Goal: Task Accomplishment & Management: Complete application form

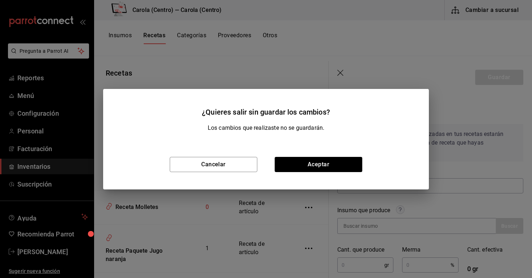
scroll to position [87, 0]
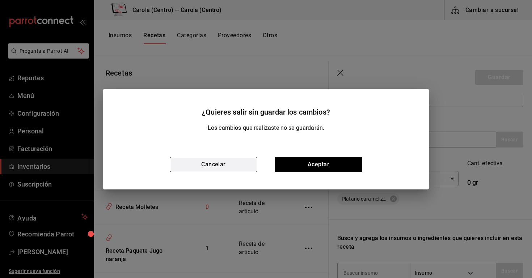
click at [198, 169] on button "Cancelar" at bounding box center [214, 164] width 88 height 15
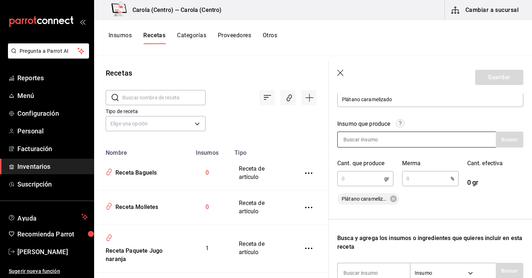
click at [394, 145] on input at bounding box center [374, 139] width 72 height 15
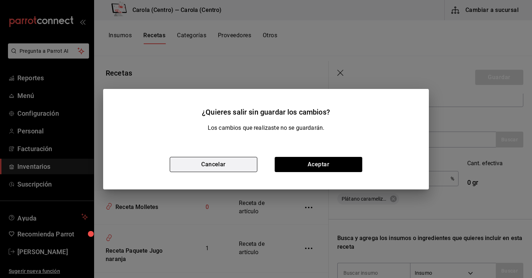
click at [233, 164] on button "Cancelar" at bounding box center [214, 164] width 88 height 15
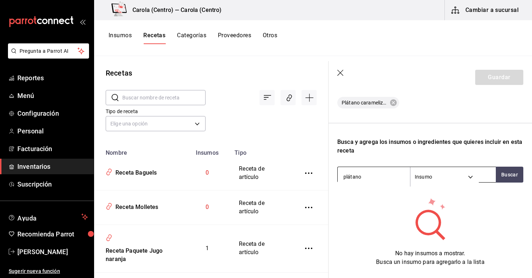
scroll to position [183, 0]
type input "plátano"
click at [342, 71] on icon "button" at bounding box center [340, 73] width 6 height 6
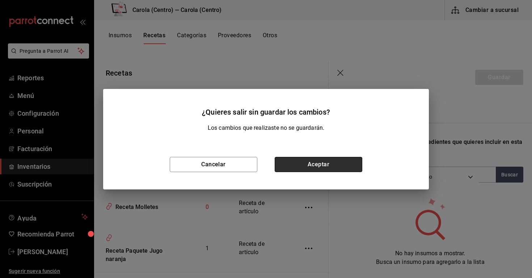
click at [301, 162] on button "Aceptar" at bounding box center [319, 164] width 88 height 15
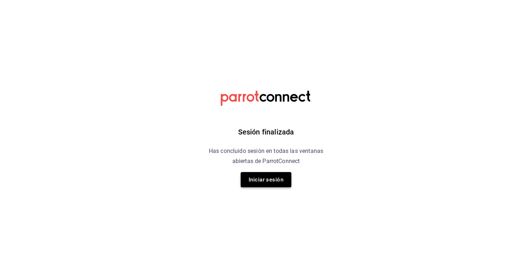
click at [267, 180] on button "Iniciar sesión" at bounding box center [266, 179] width 51 height 15
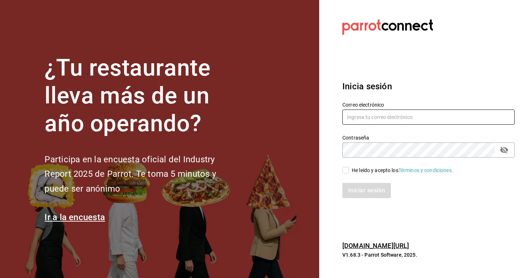
type input "[EMAIL_ADDRESS][DOMAIN_NAME]"
click at [347, 172] on input "He leído y acepto los Términos y condiciones." at bounding box center [346, 170] width 7 height 7
checkbox input "true"
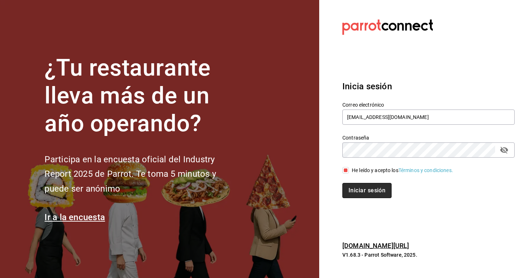
click at [347, 185] on button "Iniciar sesión" at bounding box center [367, 190] width 49 height 15
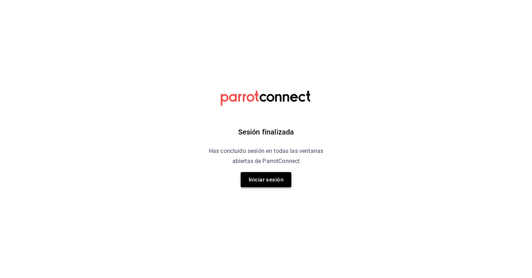
click at [263, 180] on button "Iniciar sesión" at bounding box center [266, 179] width 51 height 15
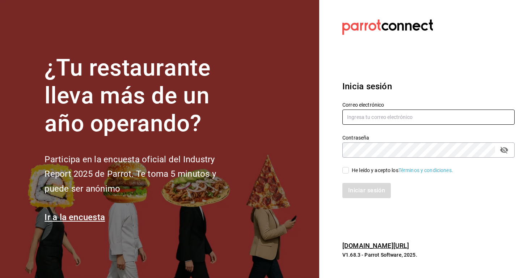
type input "[EMAIL_ADDRESS][DOMAIN_NAME]"
click at [343, 170] on input "He leído y acepto los Términos y condiciones." at bounding box center [346, 170] width 7 height 7
checkbox input "true"
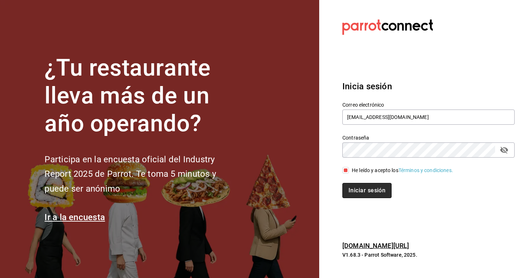
click at [346, 188] on button "Iniciar sesión" at bounding box center [367, 190] width 49 height 15
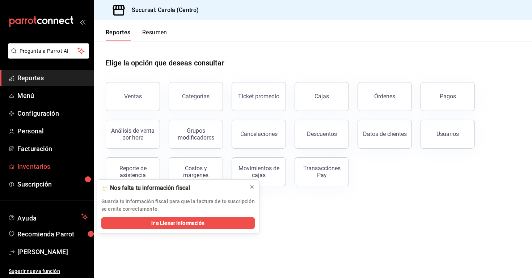
click at [50, 168] on span "Inventarios" at bounding box center [52, 167] width 71 height 10
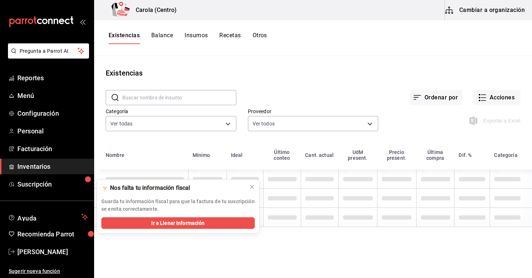
click at [486, 16] on button "Cambiar a organización" at bounding box center [485, 10] width 81 height 20
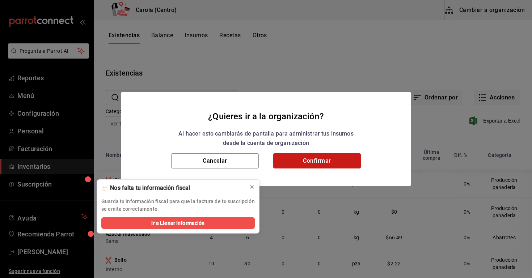
click at [304, 157] on button "Confirmar" at bounding box center [317, 161] width 88 height 15
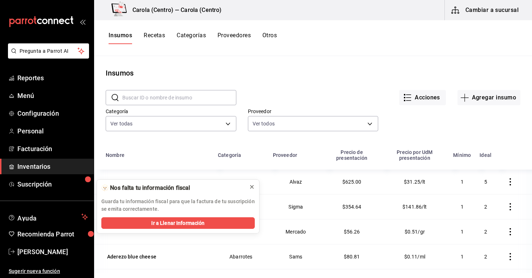
click at [252, 187] on icon at bounding box center [252, 187] width 6 height 6
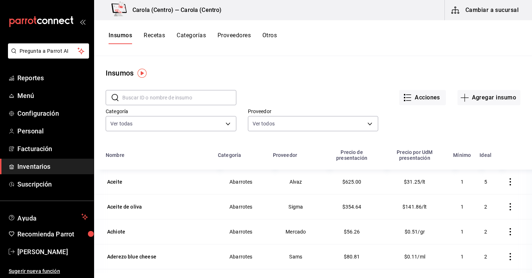
click at [171, 96] on input "text" at bounding box center [179, 98] width 114 height 14
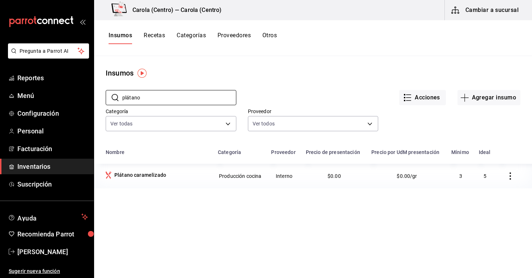
type input "plátano"
click at [156, 37] on button "Recetas" at bounding box center [154, 38] width 21 height 12
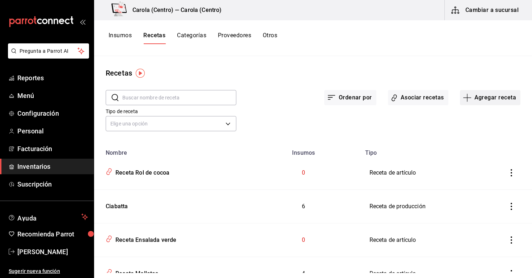
click at [486, 102] on button "Agregar receta" at bounding box center [490, 97] width 60 height 15
click at [471, 152] on li "Receta de producción" at bounding box center [490, 156] width 72 height 19
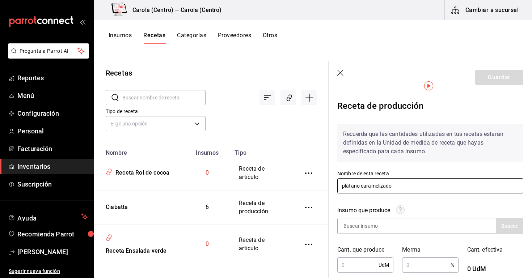
scroll to position [37, 0]
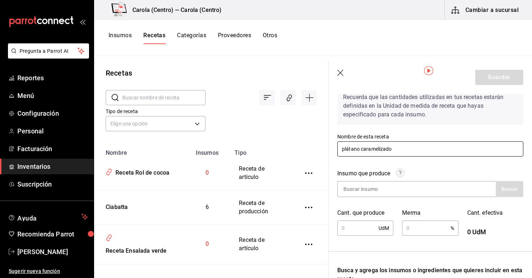
click at [360, 150] on input "plátano caramelizado" at bounding box center [430, 149] width 186 height 15
click at [421, 153] on input "plátanos caramelizado" at bounding box center [430, 149] width 186 height 15
type input "plátanos caramelizados"
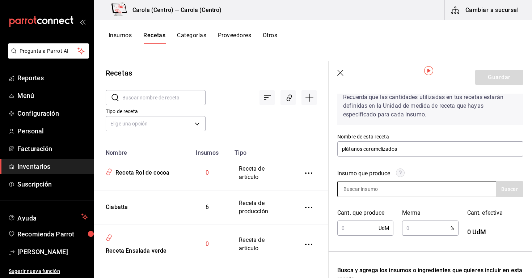
click at [395, 184] on input at bounding box center [374, 189] width 72 height 15
type input "Plátano"
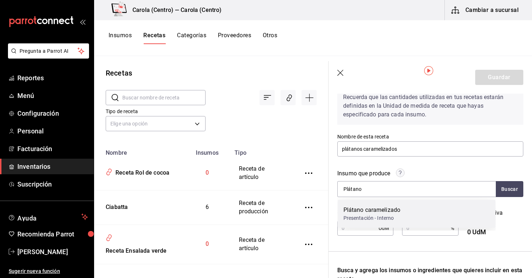
click at [380, 207] on div "Plátano caramelizado" at bounding box center [372, 210] width 57 height 9
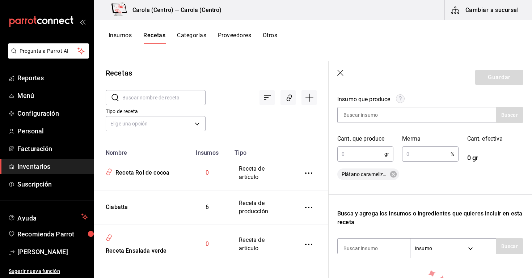
scroll to position [112, 0]
click at [362, 160] on input "text" at bounding box center [360, 153] width 47 height 14
click at [406, 149] on input "text" at bounding box center [426, 153] width 48 height 14
click at [379, 154] on input "110" at bounding box center [360, 153] width 47 height 14
type input "1"
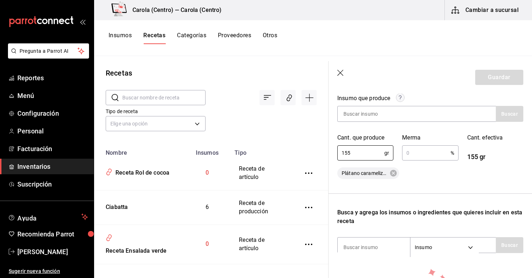
type input "155"
click at [434, 150] on input "text" at bounding box center [426, 153] width 48 height 14
type input "2"
type input "5"
type input "1"
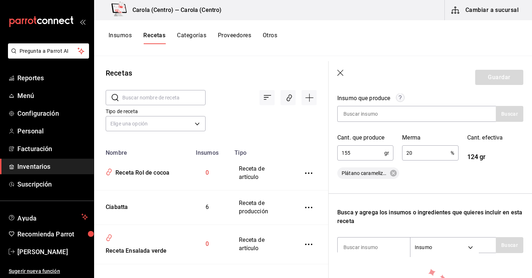
type input "2"
type input "4"
type input "3"
type input "29"
click at [452, 180] on div "Recuerda que las cantidades utilizadas en tus recetas estarán definidas en la U…" at bounding box center [430, 171] width 186 height 331
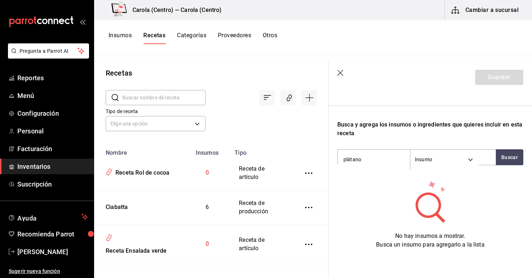
scroll to position [0, 0]
type input "p"
type input "banana"
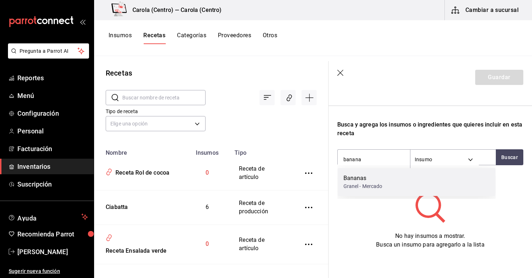
click at [376, 179] on div "Bananas" at bounding box center [363, 178] width 39 height 9
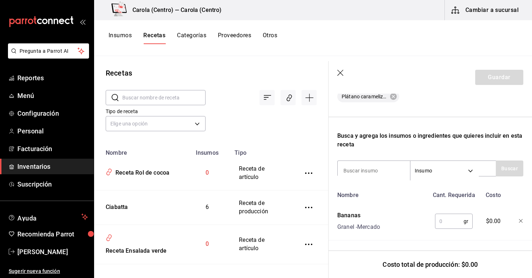
scroll to position [189, 0]
type input "azúcar"
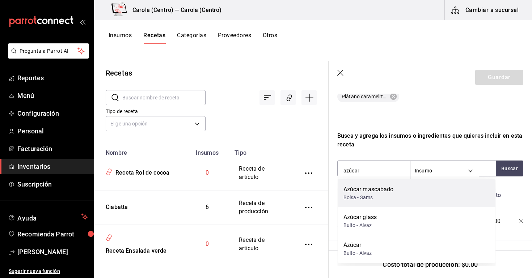
click at [362, 200] on div "Bolsa - Sams" at bounding box center [369, 198] width 50 height 8
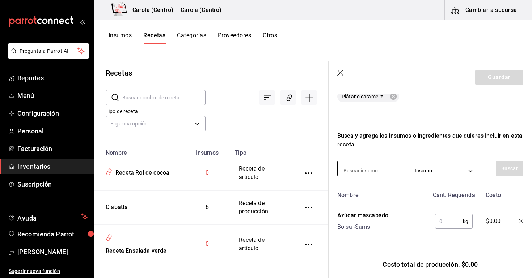
click at [362, 170] on input at bounding box center [374, 170] width 72 height 15
type input "mantequilla"
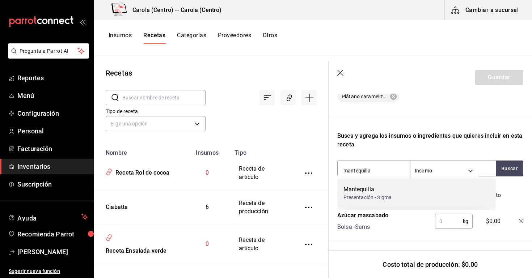
click at [357, 198] on div "Presentación - Sigma" at bounding box center [368, 198] width 49 height 8
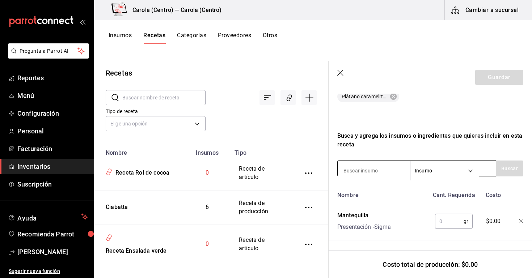
click at [363, 173] on input at bounding box center [374, 170] width 72 height 15
type input "toffee"
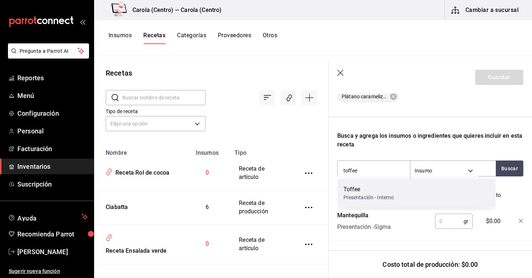
click at [354, 189] on div "Toffee" at bounding box center [369, 189] width 51 height 9
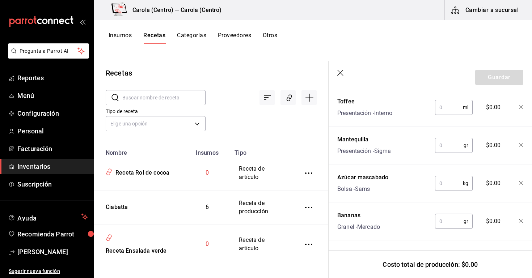
scroll to position [303, 0]
click at [449, 221] on input "text" at bounding box center [449, 221] width 29 height 14
type input "100"
click at [451, 182] on input "text" at bounding box center [449, 183] width 28 height 14
type input "20"
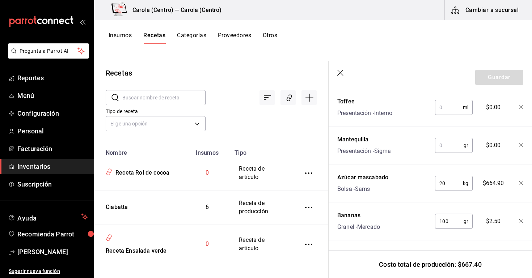
click at [454, 140] on input "text" at bounding box center [449, 145] width 29 height 14
click at [452, 226] on input "100" at bounding box center [449, 221] width 29 height 14
type input "1"
type input "0"
type input "50"
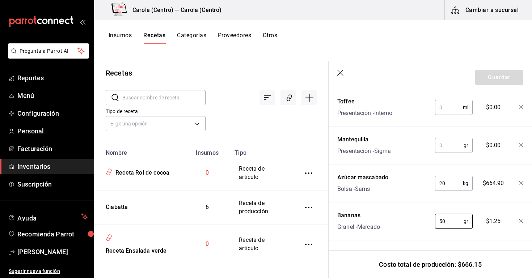
click at [447, 184] on input "20" at bounding box center [449, 183] width 28 height 14
type input "2"
type input "0.01"
click at [451, 150] on input "text" at bounding box center [449, 145] width 29 height 14
click at [447, 218] on input "50" at bounding box center [449, 221] width 29 height 14
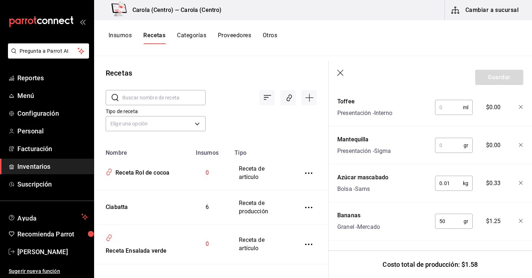
click at [453, 222] on input "50" at bounding box center [449, 221] width 29 height 14
click at [452, 185] on input "0.01" at bounding box center [449, 183] width 28 height 14
click at [447, 224] on input "50" at bounding box center [449, 221] width 29 height 14
type input "5"
type input "60"
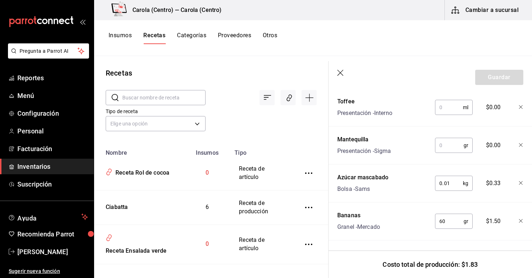
click at [454, 183] on input "0.01" at bounding box center [449, 183] width 28 height 14
type input "0.05"
click at [449, 144] on input "text" at bounding box center [449, 145] width 29 height 14
type input "25"
click at [448, 111] on input "text" at bounding box center [449, 107] width 28 height 14
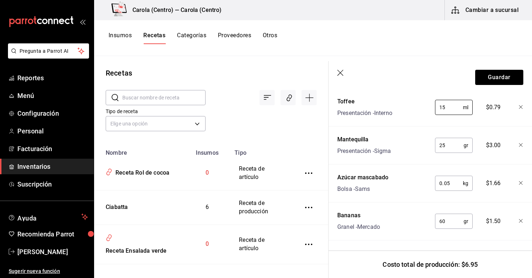
type input "15"
click at [479, 145] on div "$3.00" at bounding box center [493, 144] width 32 height 23
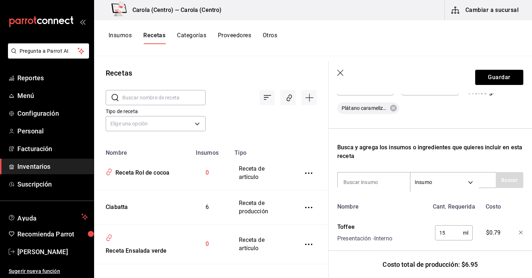
scroll to position [76, 0]
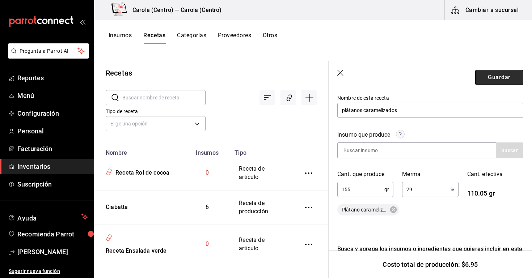
click at [503, 75] on button "Guardar" at bounding box center [499, 77] width 48 height 15
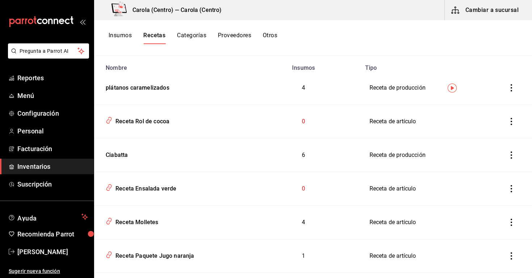
scroll to position [85, 0]
click at [117, 36] on button "Insumos" at bounding box center [120, 38] width 23 height 12
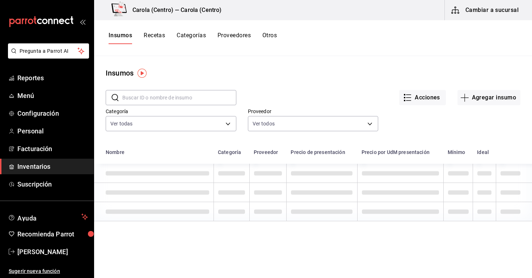
click at [150, 101] on input "text" at bounding box center [179, 98] width 114 height 14
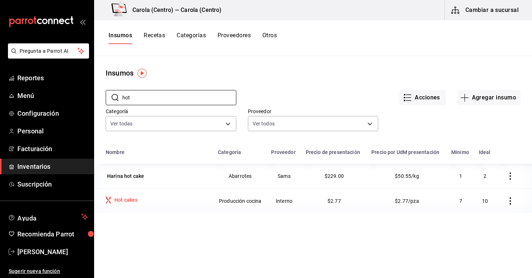
type input "hot"
click at [195, 206] on div "Hot cakes" at bounding box center [158, 201] width 104 height 9
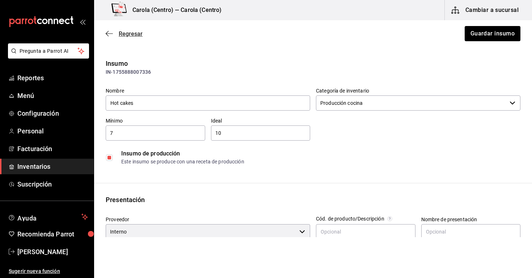
click at [125, 36] on span "Regresar" at bounding box center [131, 33] width 24 height 7
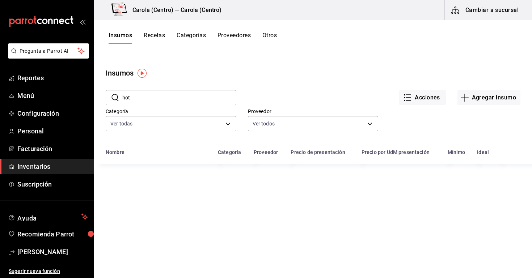
click at [162, 35] on button "Recetas" at bounding box center [154, 38] width 21 height 12
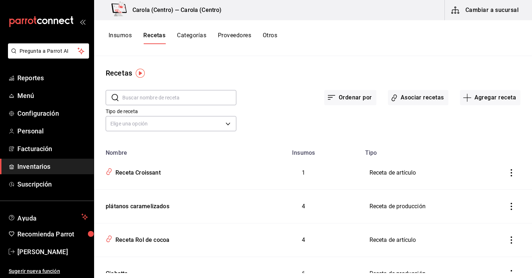
click at [180, 95] on input "text" at bounding box center [179, 98] width 114 height 14
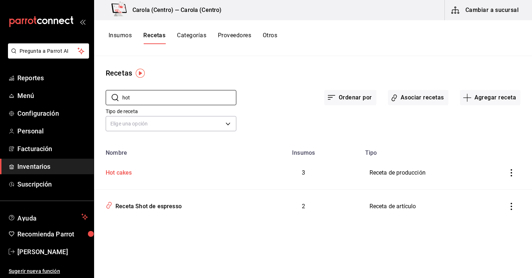
type input "hot"
click at [168, 179] on td "Hot cakes" at bounding box center [170, 173] width 152 height 34
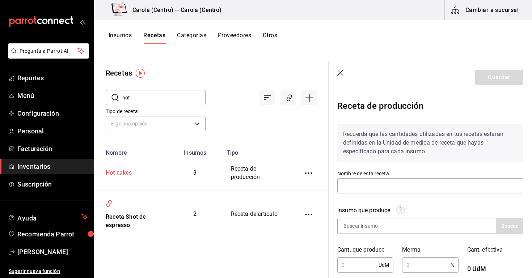
type input "Hot cakes"
type input "6.4"
type input "5"
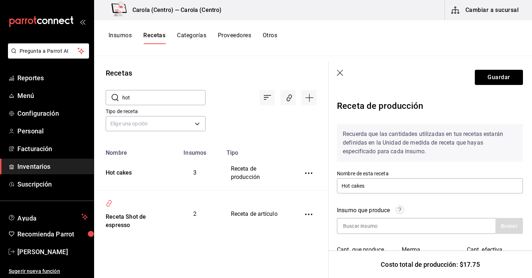
scroll to position [0, 0]
click at [343, 71] on icon "button" at bounding box center [340, 73] width 7 height 7
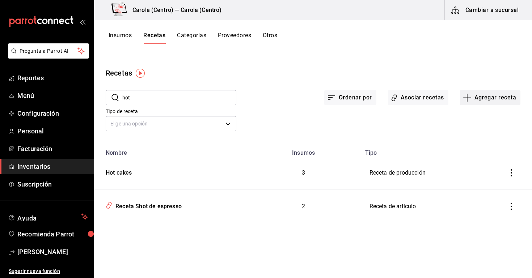
click at [482, 94] on button "Agregar receta" at bounding box center [490, 97] width 60 height 15
click at [458, 119] on li "Receta" at bounding box center [490, 117] width 72 height 19
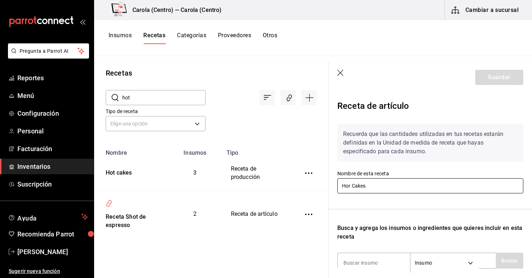
type input "Hor Cakes"
click at [387, 213] on div "Recuerda que las cantidades utilizadas en tus recetas estarán definidas en la U…" at bounding box center [430, 235] width 186 height 235
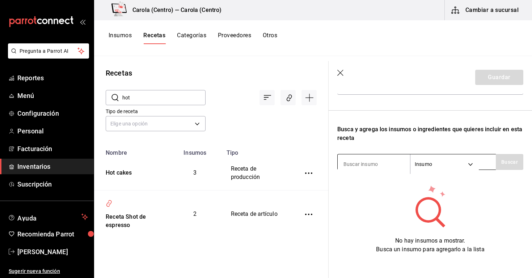
scroll to position [99, 0]
type input "hot cakes"
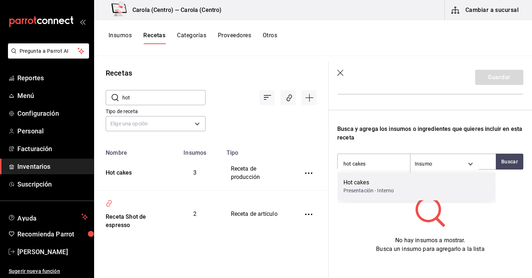
click at [375, 183] on div "Hot cakes" at bounding box center [369, 183] width 51 height 9
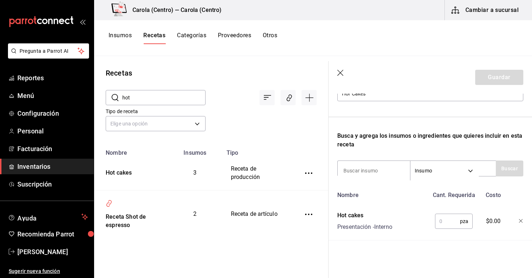
scroll to position [92, 0]
click at [371, 170] on input at bounding box center [374, 170] width 72 height 15
type input "plátano"
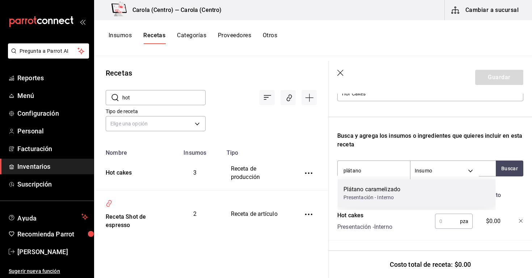
click at [374, 194] on div "Plátano caramelizado" at bounding box center [372, 189] width 57 height 9
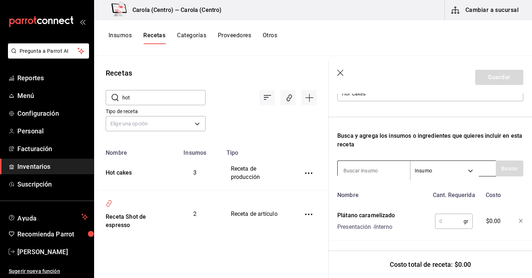
click at [365, 173] on input at bounding box center [374, 170] width 72 height 15
type input "t"
type input "c"
type input "crema"
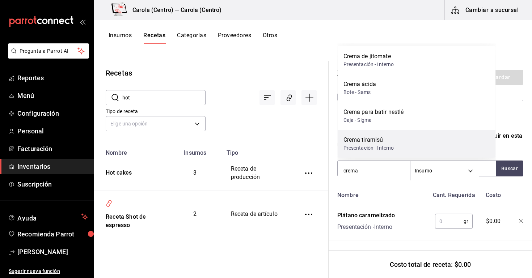
click at [388, 147] on div "Presentación - Interno" at bounding box center [369, 148] width 51 height 8
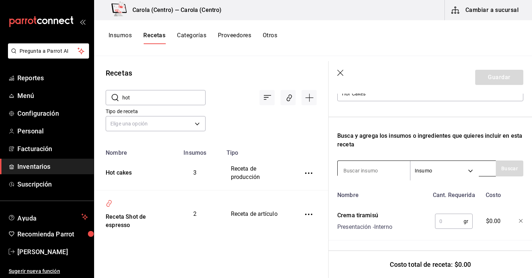
click at [370, 170] on input at bounding box center [374, 170] width 72 height 15
type input "b"
type input "toffee"
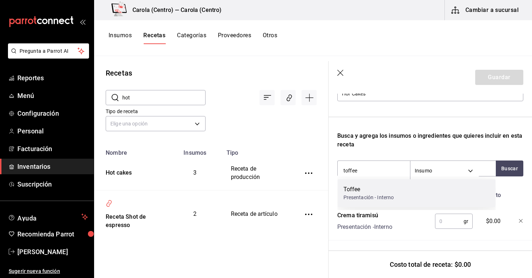
click at [360, 200] on div "Presentación - Interno" at bounding box center [369, 198] width 51 height 8
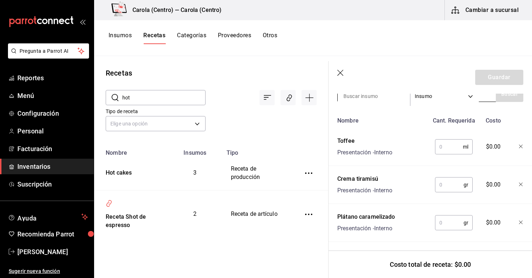
scroll to position [170, 0]
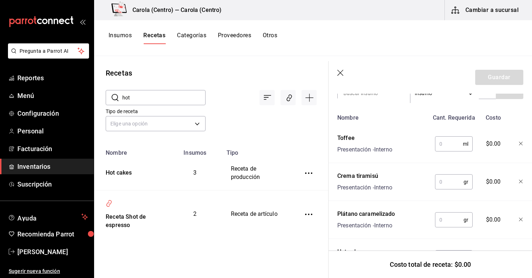
click at [455, 144] on input "text" at bounding box center [449, 144] width 28 height 14
type input "15"
click at [447, 188] on input "text" at bounding box center [449, 182] width 29 height 14
type input "100"
click at [448, 218] on input "text" at bounding box center [449, 220] width 29 height 14
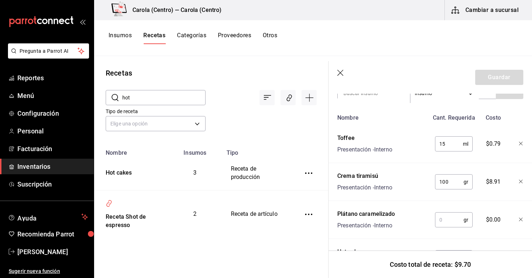
type input "1"
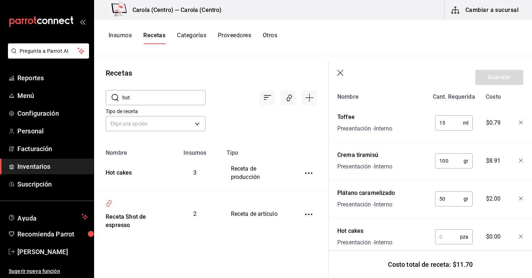
scroll to position [194, 0]
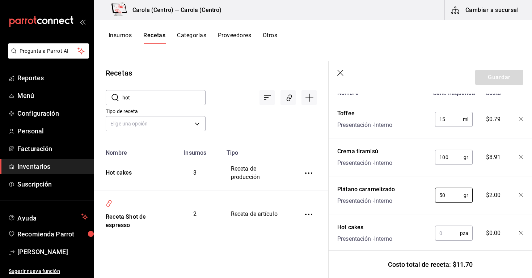
type input "5"
type input "0"
type input "50"
click at [450, 233] on input "text" at bounding box center [447, 233] width 25 height 14
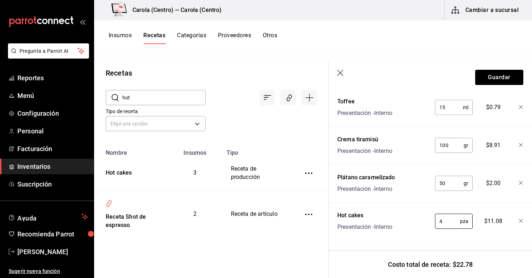
scroll to position [206, 0]
type input "4"
click at [485, 75] on button "Guardar" at bounding box center [499, 77] width 48 height 15
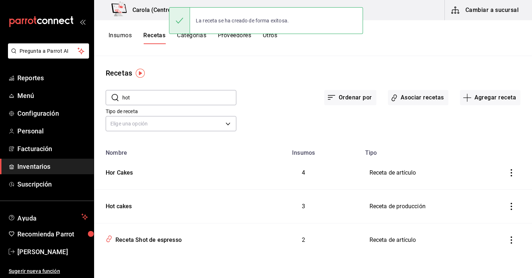
click at [148, 39] on button "Recetas" at bounding box center [154, 38] width 22 height 12
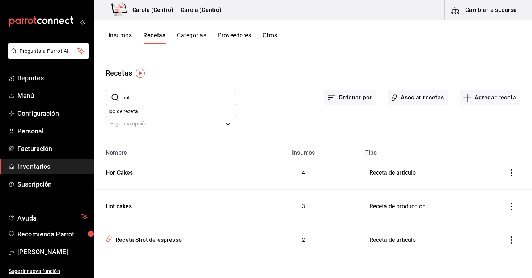
click at [171, 95] on input "hot" at bounding box center [179, 98] width 114 height 14
type input "h"
click at [134, 35] on div "Insumos Recetas Categorías Proveedores Otros" at bounding box center [193, 38] width 169 height 12
click at [130, 36] on button "Insumos" at bounding box center [120, 38] width 23 height 12
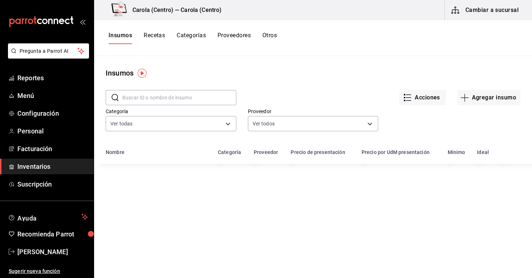
click at [159, 97] on input "text" at bounding box center [179, 98] width 114 height 14
type input "p"
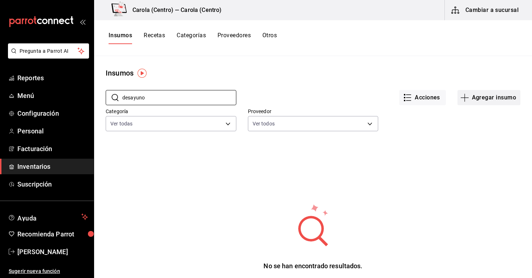
type input "desayuno"
click at [480, 101] on button "Agregar insumo" at bounding box center [489, 97] width 63 height 15
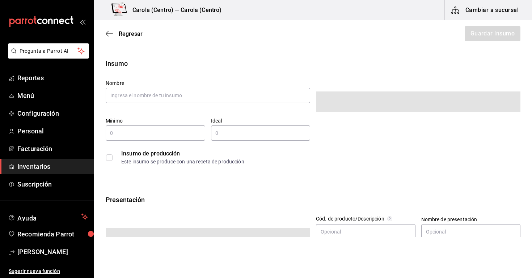
type input "$0.00"
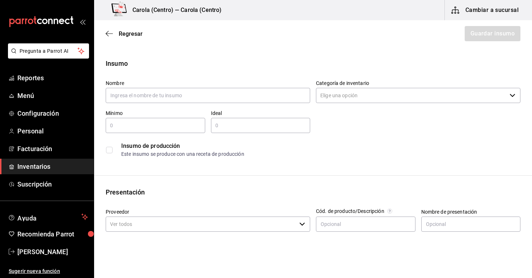
drag, startPoint x: 423, startPoint y: 99, endPoint x: 332, endPoint y: 99, distance: 90.5
click at [416, 99] on input "Categoría de inventario" at bounding box center [411, 95] width 191 height 15
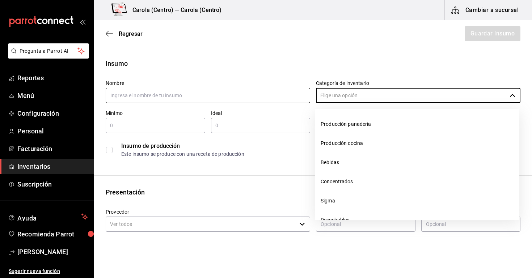
click at [247, 93] on input "text" at bounding box center [208, 95] width 205 height 15
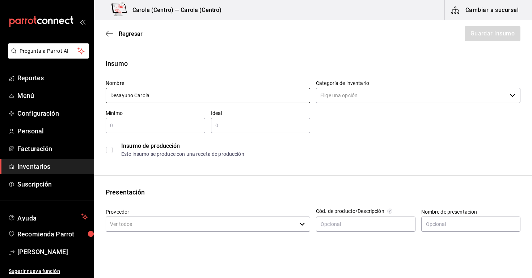
type input "Desayuno Carola"
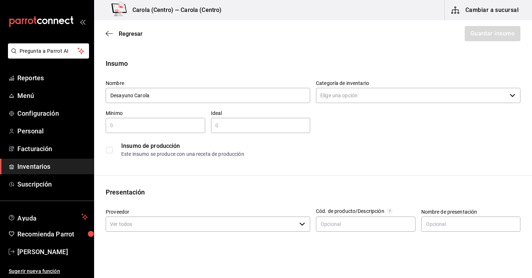
click at [385, 93] on input "Categoría de inventario" at bounding box center [411, 95] width 191 height 15
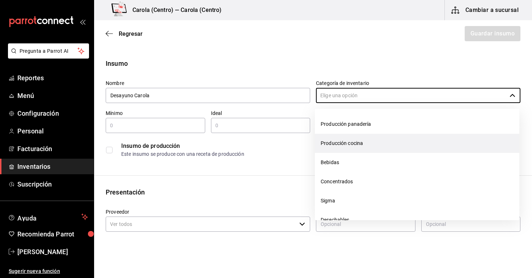
click at [360, 146] on li "Producción cocina" at bounding box center [417, 143] width 205 height 19
type input "Producción cocina"
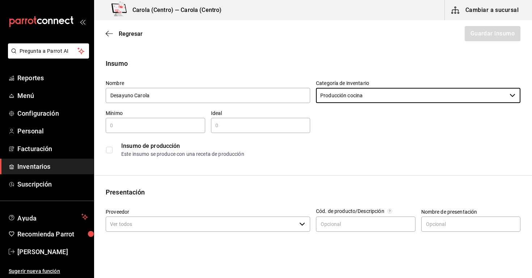
click at [110, 150] on input "checkbox" at bounding box center [109, 150] width 7 height 7
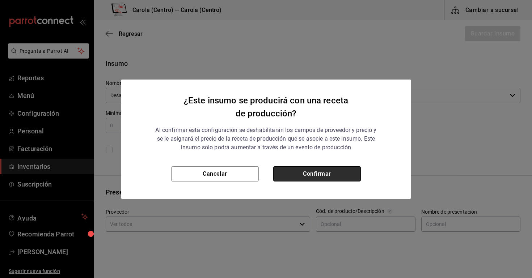
click at [305, 179] on button "Confirmar" at bounding box center [317, 174] width 88 height 15
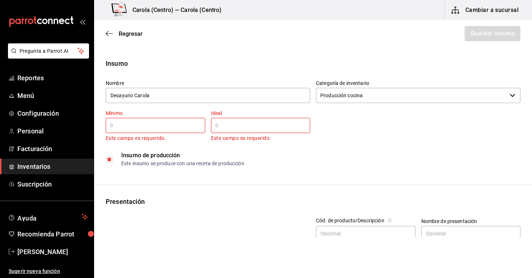
checkbox input "true"
type input "$0.00"
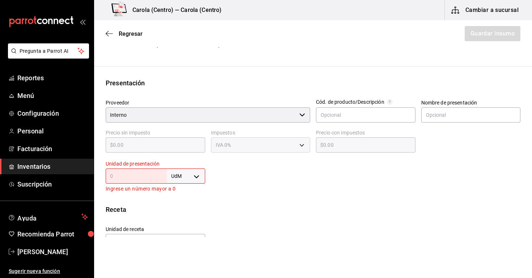
scroll to position [119, 0]
click at [192, 183] on div "UdM ​" at bounding box center [156, 175] width 100 height 15
click at [195, 177] on body "Pregunta a Parrot AI Reportes Menú Configuración Personal Facturación Inventari…" at bounding box center [266, 119] width 532 height 238
click at [186, 255] on li "pza" at bounding box center [186, 257] width 38 height 12
type input "UNIT"
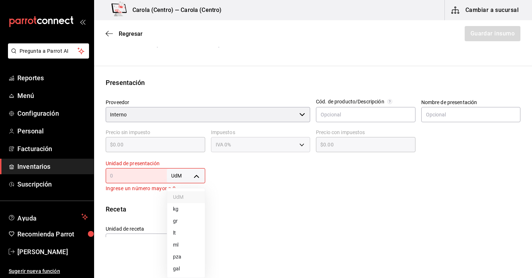
type input "UNIT"
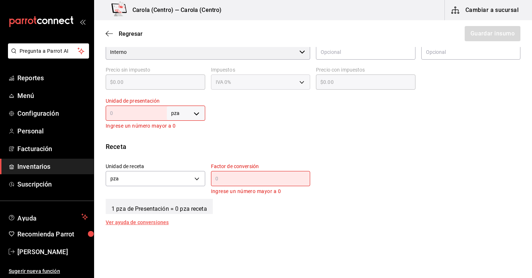
scroll to position [182, 0]
click at [192, 112] on body "Pregunta a Parrot AI Reportes Menú Configuración Personal Facturación Inventari…" at bounding box center [266, 119] width 532 height 238
click at [146, 183] on div at bounding box center [266, 139] width 532 height 278
click at [193, 181] on body "Pregunta a Parrot AI Reportes Menú Configuración Personal Facturación Inventari…" at bounding box center [266, 119] width 532 height 238
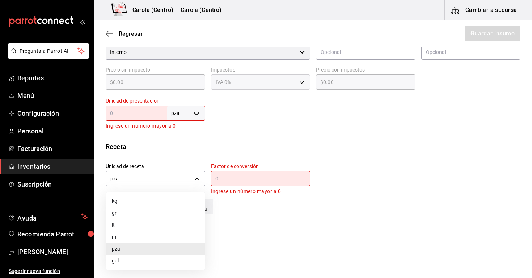
click at [238, 181] on div at bounding box center [266, 139] width 532 height 278
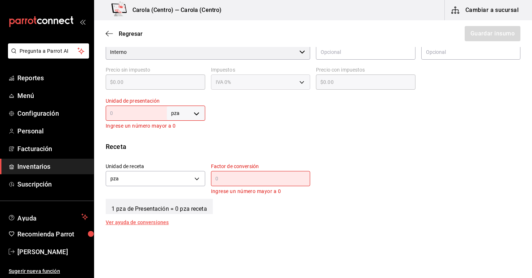
click at [238, 181] on input "text" at bounding box center [261, 179] width 100 height 9
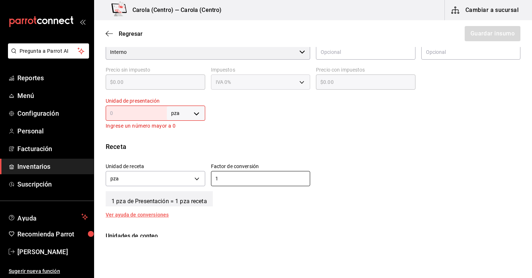
type input "1"
click at [143, 112] on input "text" at bounding box center [136, 113] width 61 height 9
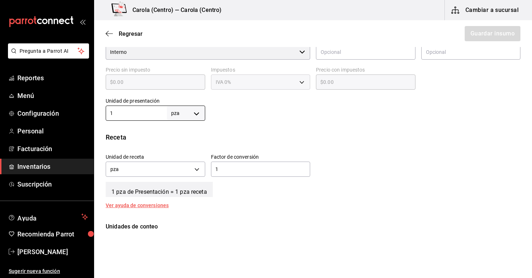
type input "1"
click at [255, 182] on div "1 pza de Presentación = 1 pza receta" at bounding box center [313, 188] width 415 height 18
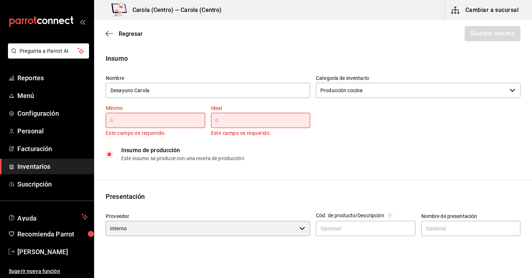
scroll to position [9, 0]
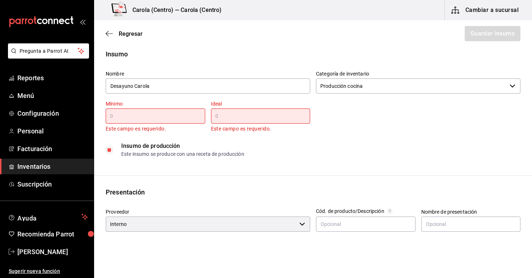
click at [195, 114] on input "text" at bounding box center [156, 116] width 100 height 9
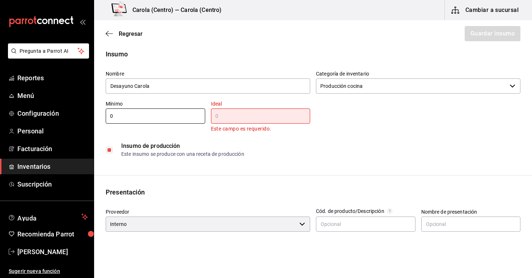
type input "0"
click at [228, 113] on input "text" at bounding box center [261, 116] width 100 height 9
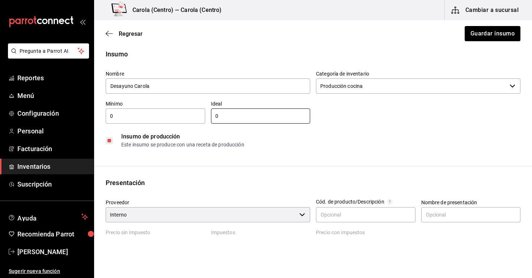
type input "0"
click at [372, 125] on div "Insumo de producción Este insumo se produce con una receta de producción" at bounding box center [310, 138] width 421 height 28
click at [183, 121] on div "0 ​" at bounding box center [156, 116] width 100 height 15
type input "15"
click at [221, 118] on input "01" at bounding box center [261, 116] width 100 height 9
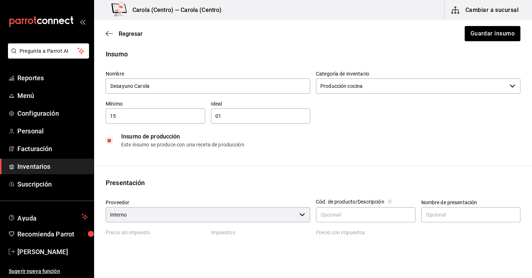
type input "0"
type input "1"
click at [112, 32] on icon "button" at bounding box center [109, 33] width 7 height 7
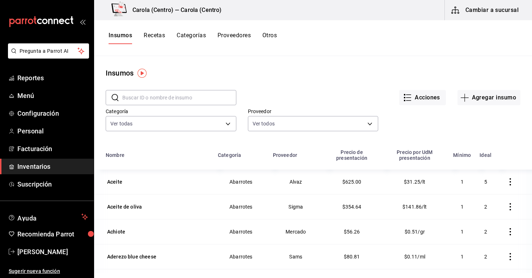
click at [142, 101] on input "text" at bounding box center [179, 98] width 114 height 14
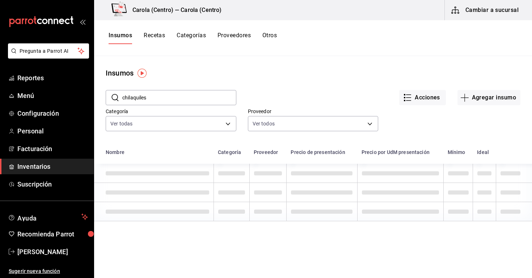
type input "chilaquiles"
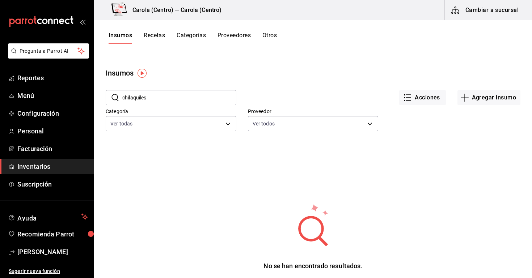
click at [159, 41] on button "Recetas" at bounding box center [154, 38] width 21 height 12
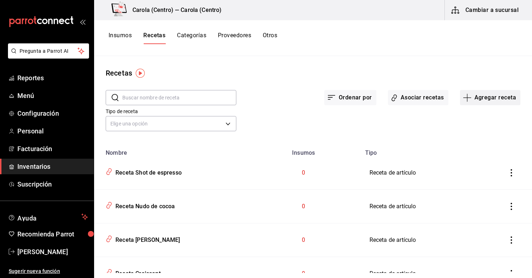
click at [491, 99] on button "Agregar receta" at bounding box center [490, 97] width 60 height 15
click at [470, 120] on span "Receta" at bounding box center [490, 118] width 61 height 8
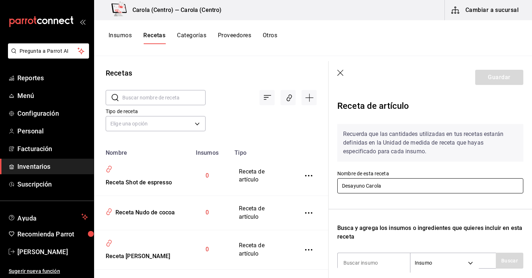
scroll to position [33, 0]
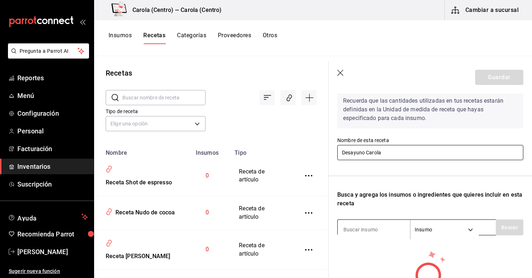
type input "Desayuno Carola"
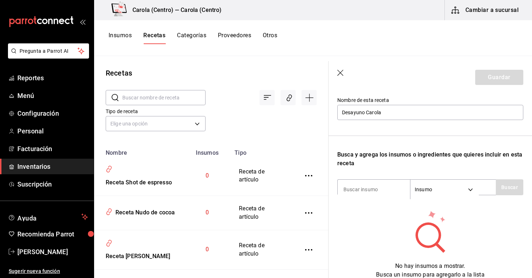
scroll to position [86, 0]
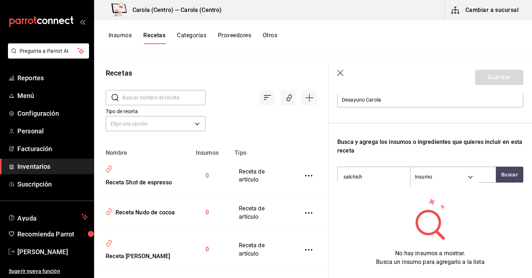
type input "salchicha"
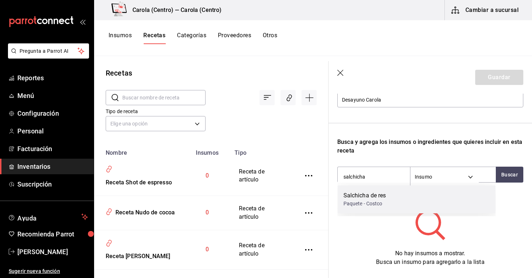
click at [383, 209] on div "Salchicha de res Paquete - Costco" at bounding box center [417, 200] width 158 height 28
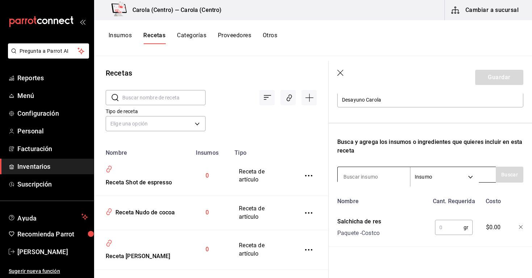
click at [364, 181] on input at bounding box center [374, 176] width 72 height 15
type input "papa hash"
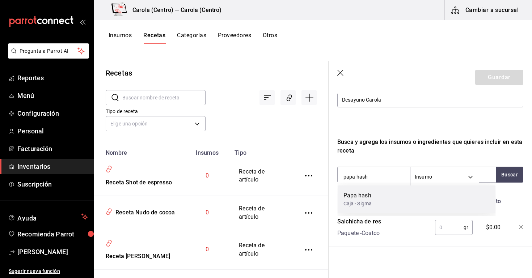
click at [361, 206] on div "Caja - Sigma" at bounding box center [358, 204] width 29 height 8
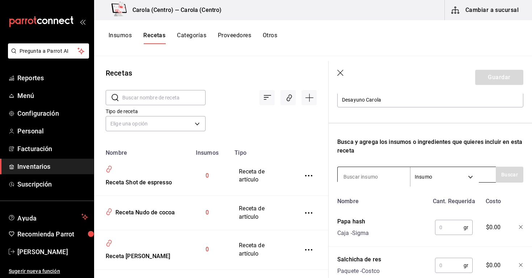
click at [360, 178] on input at bounding box center [374, 176] width 72 height 15
type input "huevo"
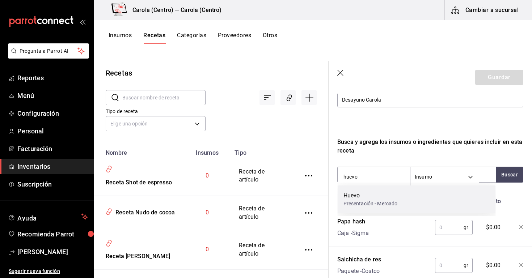
click at [360, 195] on div "Huevo" at bounding box center [371, 196] width 54 height 9
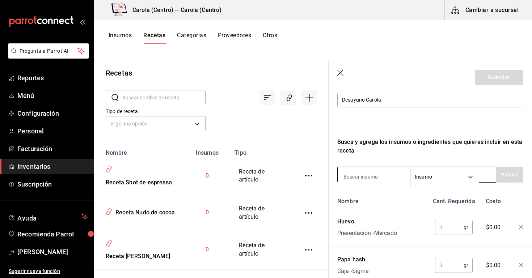
click at [361, 179] on input at bounding box center [374, 176] width 72 height 15
type input "rebanada"
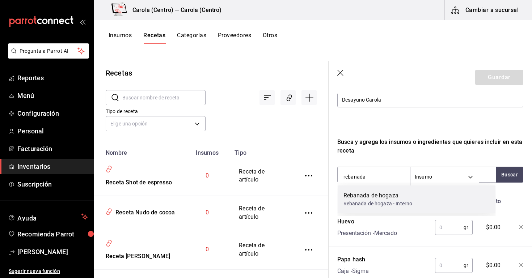
click at [369, 200] on div "Rebanada de hogaza" at bounding box center [378, 196] width 69 height 9
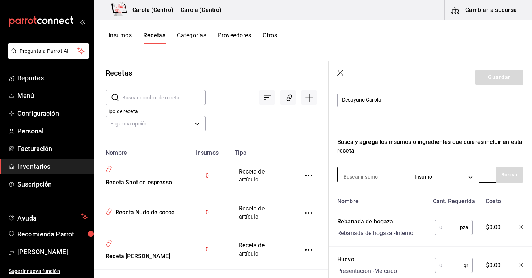
click at [367, 177] on input at bounding box center [374, 176] width 72 height 15
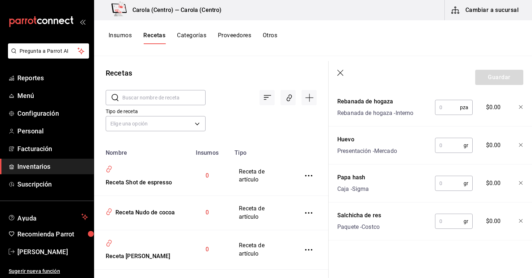
scroll to position [0, 0]
click at [453, 109] on input "text" at bounding box center [447, 107] width 25 height 14
type input "1"
click at [445, 145] on input "text" at bounding box center [449, 145] width 29 height 14
type input "2"
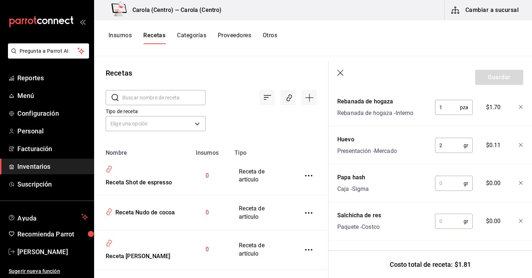
click at [449, 188] on input "text" at bounding box center [449, 183] width 29 height 14
click at [449, 221] on input "text" at bounding box center [449, 221] width 29 height 14
click at [446, 189] on input "text" at bounding box center [449, 183] width 29 height 14
click at [448, 221] on input "text" at bounding box center [449, 221] width 29 height 14
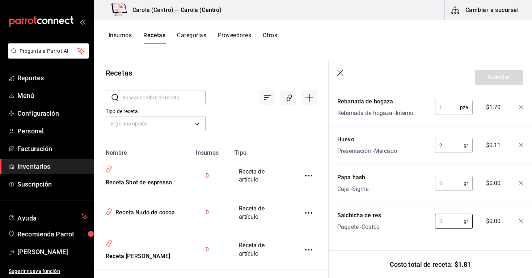
click at [451, 179] on input "text" at bounding box center [449, 183] width 29 height 14
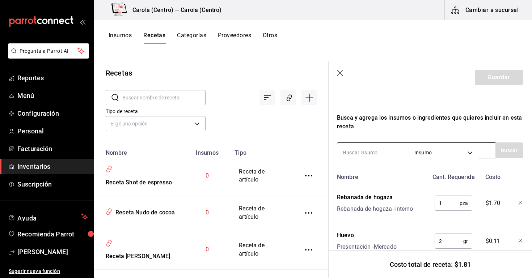
scroll to position [109, 0]
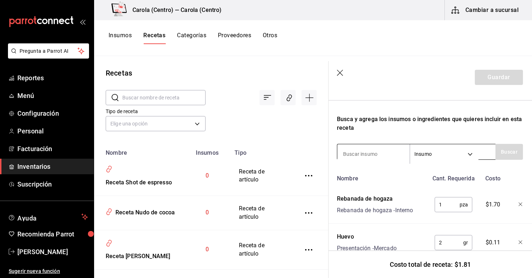
click at [378, 150] on input at bounding box center [373, 154] width 72 height 15
type input "sal"
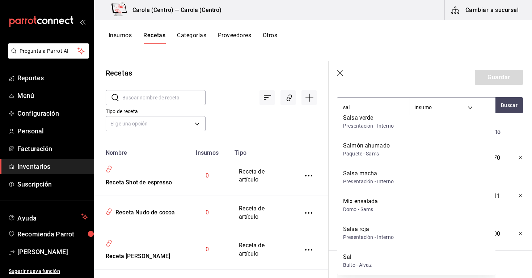
scroll to position [156, 0]
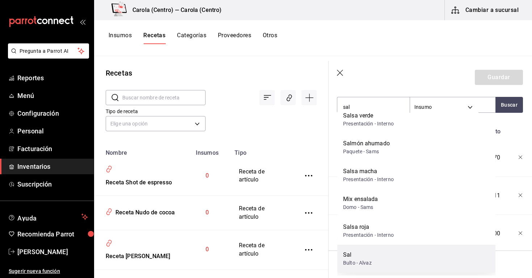
click at [369, 259] on div "Sal" at bounding box center [357, 255] width 29 height 9
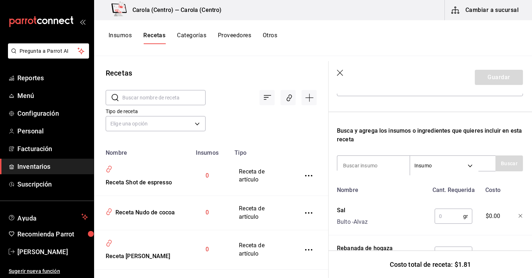
scroll to position [120, 0]
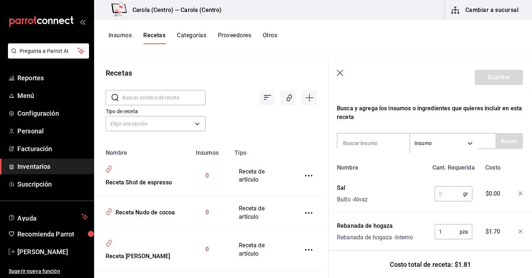
click at [454, 201] on input "text" at bounding box center [449, 194] width 29 height 14
type input "2"
click at [422, 88] on header "Guardar" at bounding box center [430, 77] width 204 height 33
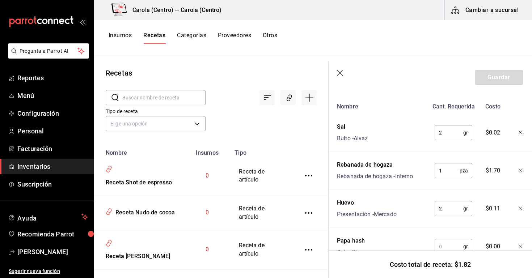
scroll to position [182, 0]
click at [449, 204] on input "2" at bounding box center [449, 208] width 29 height 14
click at [449, 206] on input "2" at bounding box center [449, 208] width 29 height 14
click at [480, 205] on div "$5.40" at bounding box center [492, 206] width 32 height 23
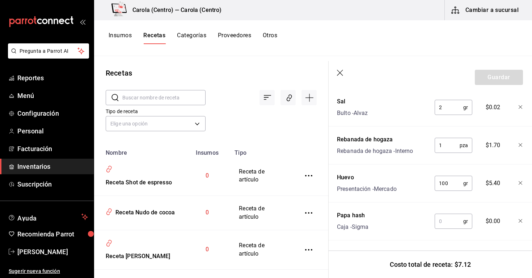
scroll to position [206, 0]
click at [456, 187] on input "100" at bounding box center [449, 184] width 29 height 14
type input "100"
click at [476, 192] on div "Huevo Presentación - Mercado 100 gr ​ $5.40" at bounding box center [428, 182] width 189 height 23
click at [483, 199] on div "Nombre Cant. Requerida Costo Sal Bulto - Alvaz 2 gr ​ $0.02 Rebanada de hogaza …" at bounding box center [430, 177] width 186 height 205
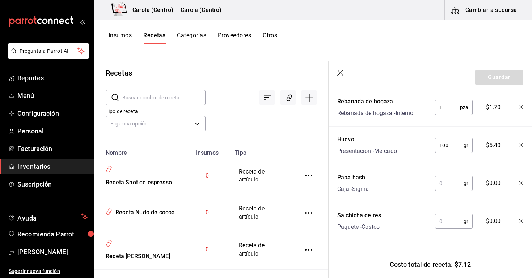
scroll to position [244, 0]
click at [453, 190] on input "text" at bounding box center [449, 183] width 29 height 14
type input "120"
click at [452, 219] on input "text" at bounding box center [449, 221] width 29 height 14
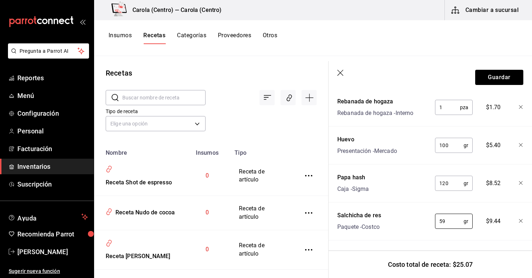
type input "59"
click at [446, 240] on div "Nombre Cant. Requerida Costo Sal Bulto - Alvaz 2 gr ​ $0.02 Rebanada de hogaza …" at bounding box center [430, 138] width 186 height 205
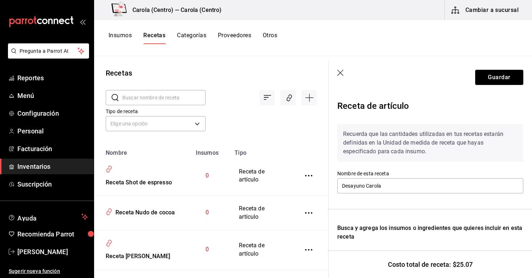
scroll to position [0, 0]
click at [494, 77] on button "Guardar" at bounding box center [499, 77] width 48 height 15
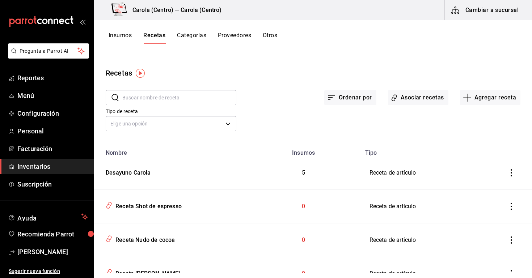
click at [125, 34] on button "Insumos" at bounding box center [120, 38] width 23 height 12
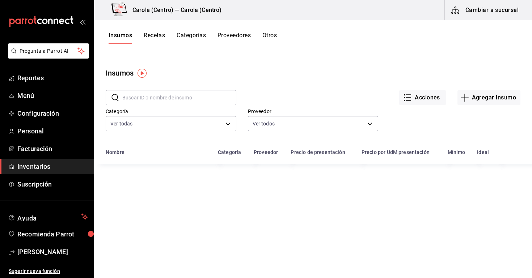
click at [172, 93] on input "text" at bounding box center [179, 98] width 114 height 14
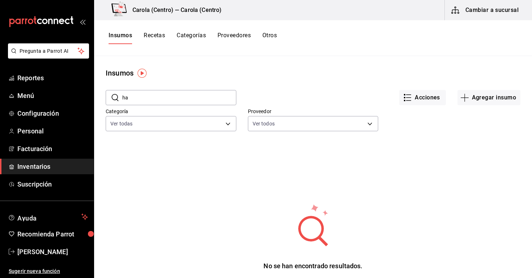
type input "h"
type input "Hamburguesa"
click at [152, 30] on div "Insumos Recetas Categorías Proveedores Otros" at bounding box center [313, 38] width 438 height 36
click at [153, 31] on div "Insumos Recetas Categorías Proveedores Otros" at bounding box center [313, 38] width 438 height 36
click at [155, 34] on button "Recetas" at bounding box center [154, 38] width 21 height 12
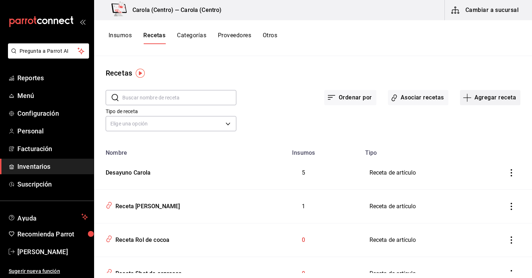
click at [499, 98] on button "Agregar receta" at bounding box center [490, 97] width 60 height 15
click at [486, 116] on span "Receta" at bounding box center [490, 118] width 61 height 8
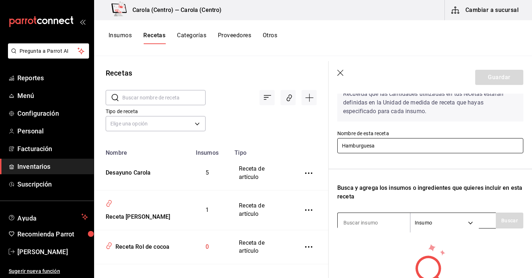
scroll to position [41, 0]
type input "Hamburguesa"
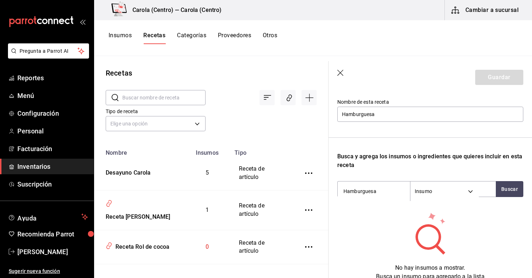
scroll to position [73, 0]
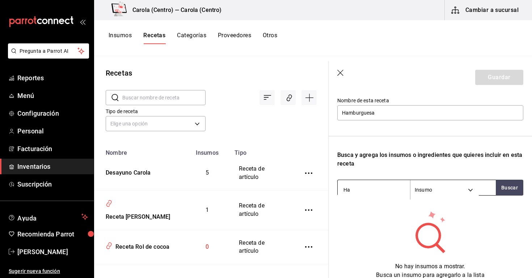
type input "H"
click at [342, 70] on header "Guardar" at bounding box center [431, 77] width 204 height 33
click at [341, 73] on icon "button" at bounding box center [340, 73] width 7 height 7
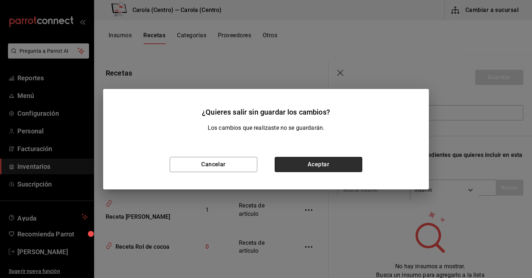
click at [301, 168] on button "Aceptar" at bounding box center [319, 164] width 88 height 15
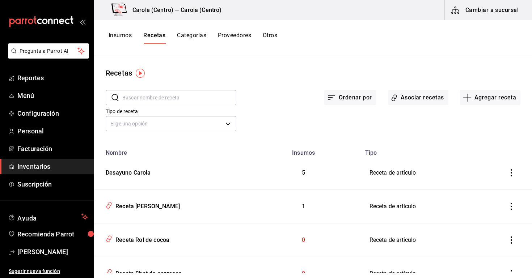
click at [127, 34] on button "Insumos" at bounding box center [120, 38] width 23 height 12
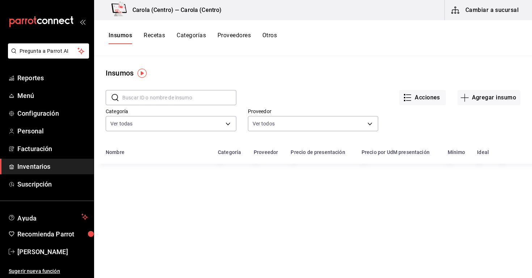
click at [195, 100] on input "text" at bounding box center [179, 98] width 114 height 14
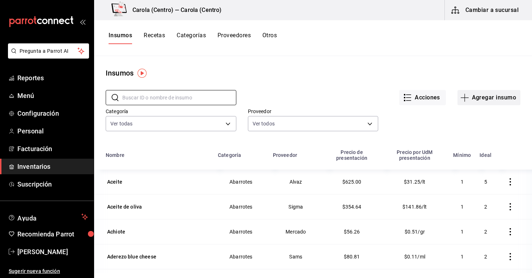
click at [467, 98] on icon "button" at bounding box center [465, 98] width 8 height 0
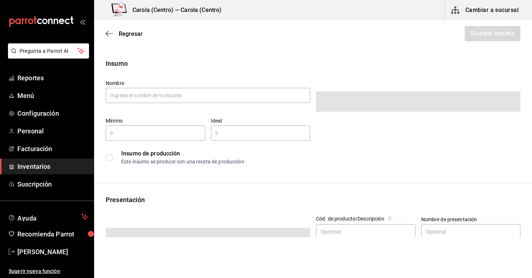
type input "$0.00"
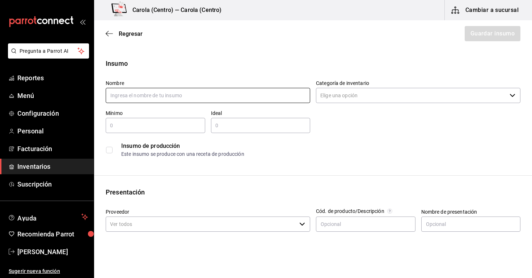
click at [239, 98] on input "text" at bounding box center [208, 95] width 205 height 15
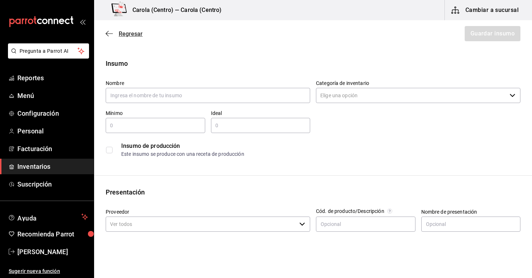
click at [127, 35] on span "Regresar" at bounding box center [131, 33] width 24 height 7
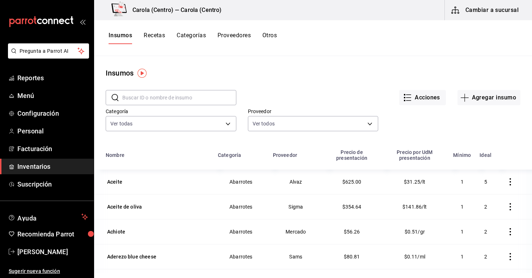
click at [164, 101] on input "text" at bounding box center [179, 98] width 114 height 14
click at [478, 97] on button "Agregar insumo" at bounding box center [489, 97] width 63 height 15
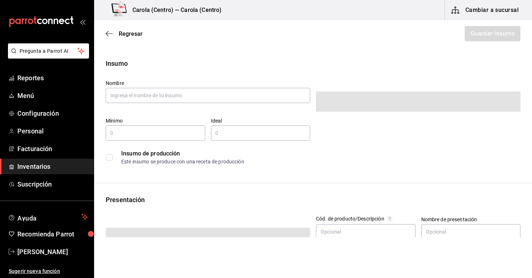
type input "$0.00"
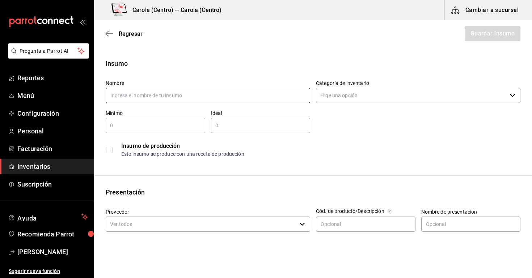
click at [259, 98] on input "text" at bounding box center [208, 95] width 205 height 15
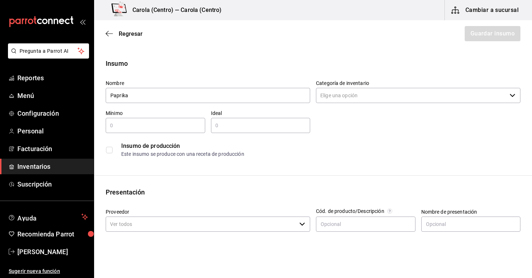
type input "Paprika"
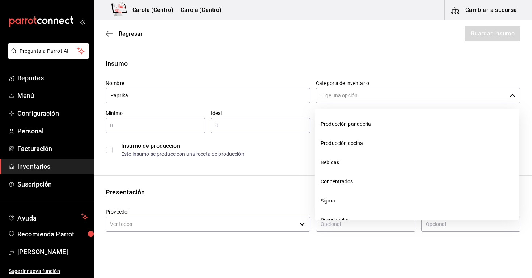
click at [354, 97] on input "Categoría de inventario" at bounding box center [411, 95] width 191 height 15
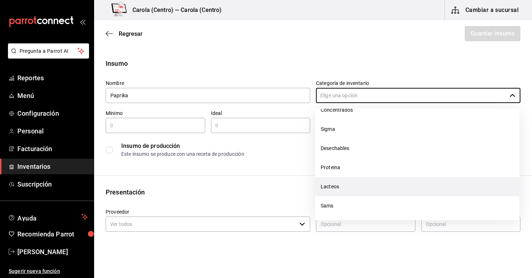
scroll to position [75, 0]
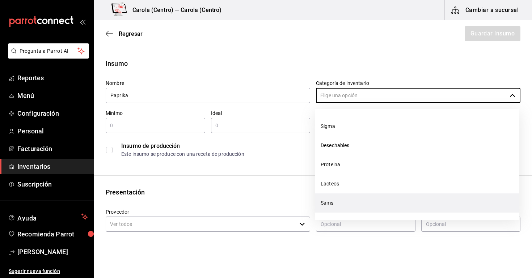
click at [341, 206] on li "Sams" at bounding box center [417, 203] width 205 height 19
type input "Sams"
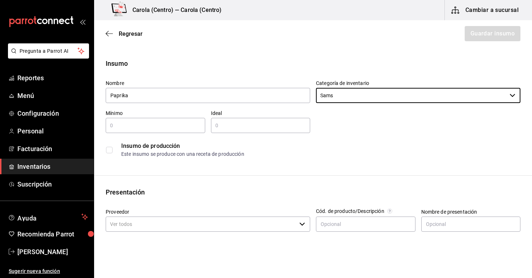
click at [173, 125] on input "text" at bounding box center [156, 125] width 100 height 9
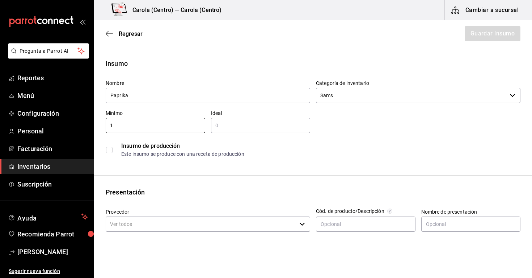
type input "1"
click at [221, 130] on input "text" at bounding box center [261, 125] width 100 height 9
type input "2"
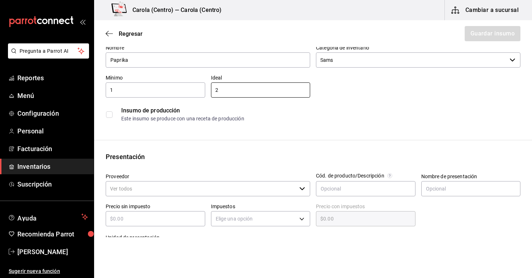
scroll to position [36, 0]
type input "1"
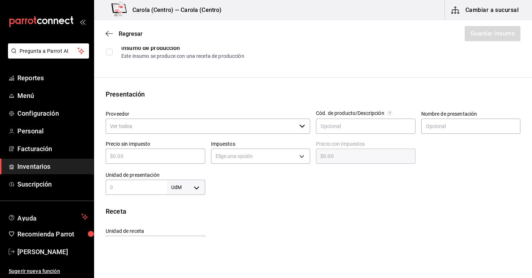
scroll to position [100, 0]
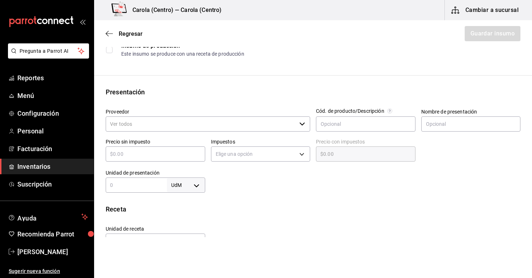
type input "2"
click at [148, 137] on div "Precio sin impuesto ​" at bounding box center [152, 148] width 105 height 31
click at [148, 126] on input "Proveedor" at bounding box center [201, 124] width 191 height 15
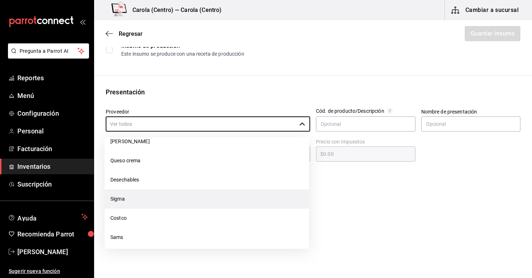
scroll to position [150, 0]
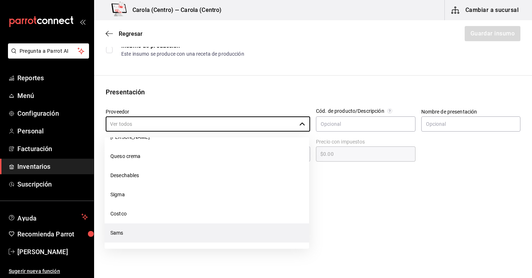
click at [143, 227] on li "Sams" at bounding box center [207, 233] width 205 height 19
type input "Sams"
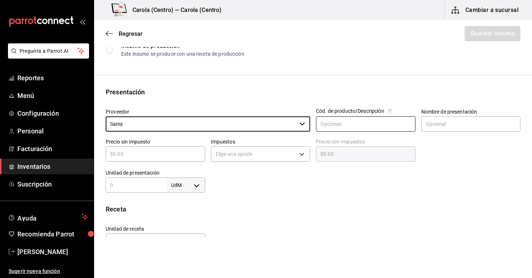
click at [341, 124] on input "text" at bounding box center [366, 124] width 100 height 15
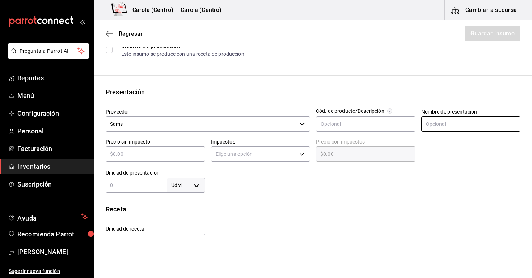
click at [435, 125] on input "text" at bounding box center [471, 124] width 100 height 15
type input "Bote"
click at [174, 156] on input "text" at bounding box center [156, 154] width 100 height 9
type input "$8"
type input "$8.00"
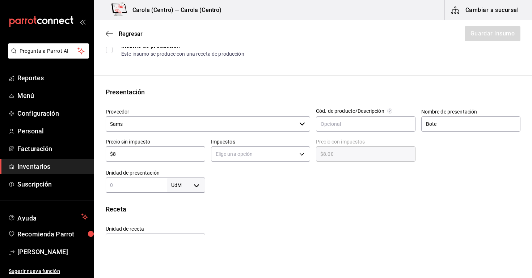
type input "$80"
type input "$80.00"
type input "$80.8"
type input "$80.80"
type input "$80.81"
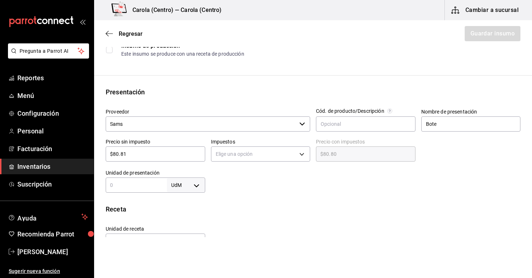
type input "$80.81"
click at [233, 154] on body "Pregunta a Parrot AI Reportes Menú Configuración Personal Facturación Inventari…" at bounding box center [266, 119] width 532 height 238
click at [233, 175] on li "IVA 0%" at bounding box center [260, 177] width 99 height 12
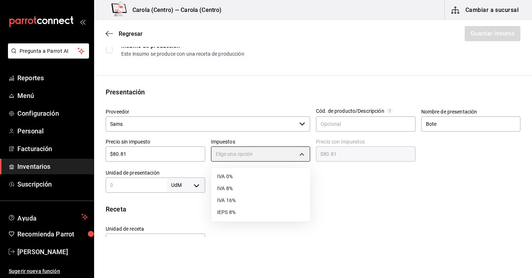
type input "IVA_0"
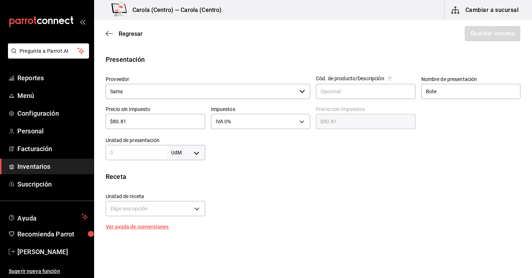
click at [142, 151] on input "text" at bounding box center [136, 152] width 61 height 9
click at [197, 151] on body "Pregunta a Parrot AI Reportes Menú Configuración Personal Facturación Inventari…" at bounding box center [266, 119] width 532 height 238
click at [181, 196] on li "gr" at bounding box center [186, 199] width 38 height 12
type input "GRAM"
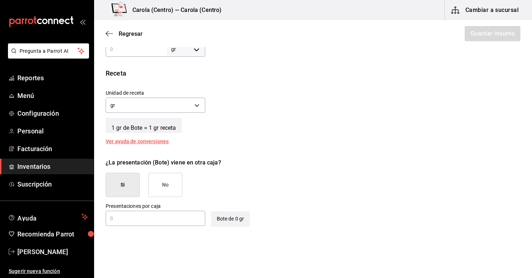
click at [164, 186] on button "No" at bounding box center [165, 185] width 34 height 24
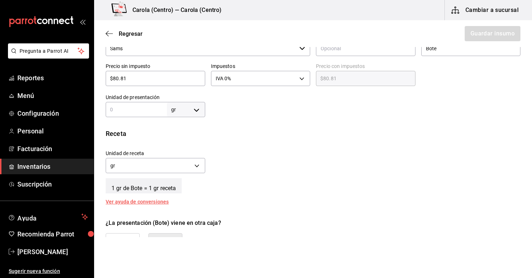
scroll to position [172, 0]
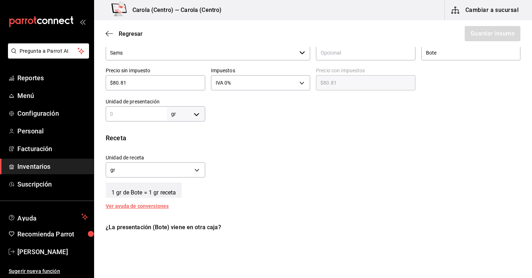
click at [144, 111] on input "text" at bounding box center [136, 114] width 61 height 9
type input "10"
type input "105"
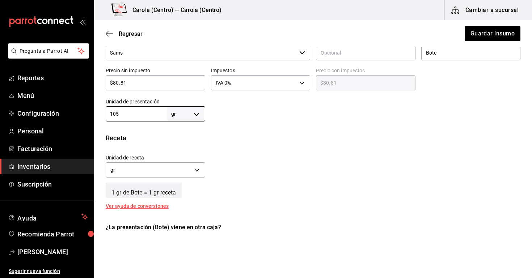
click at [194, 141] on div "Receta" at bounding box center [313, 138] width 415 height 10
click at [145, 119] on div "105 gr GRAM ​" at bounding box center [156, 113] width 100 height 15
type input "10"
type input "1"
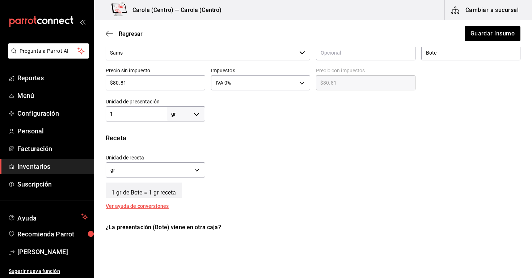
type input "1"
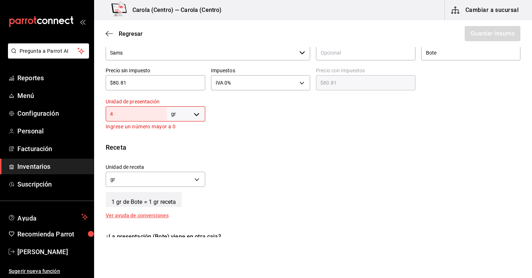
type input "40"
type input "404"
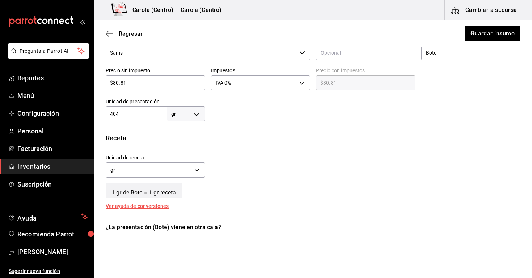
type input "4,045"
type input "404"
type input "40"
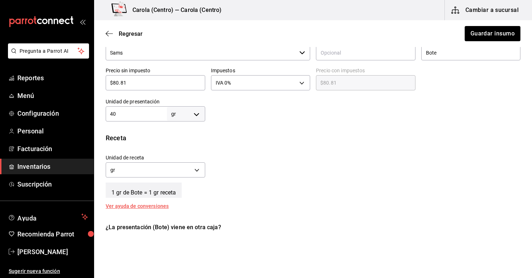
type input "40"
type input "4"
type input "45"
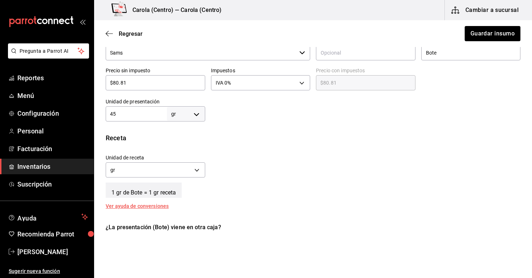
type input "4"
type input "40"
type input "405"
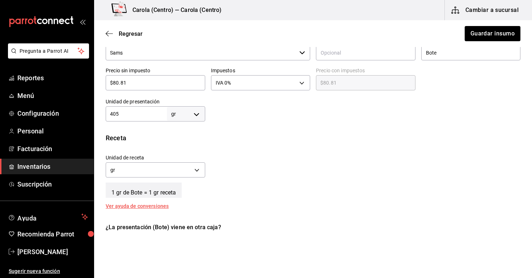
type input "405"
click at [286, 185] on div "1 gr de Bote = 1 gr receta" at bounding box center [313, 189] width 415 height 18
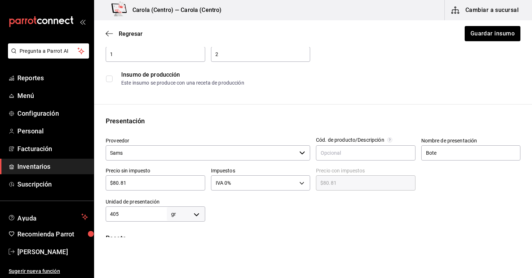
scroll to position [67, 0]
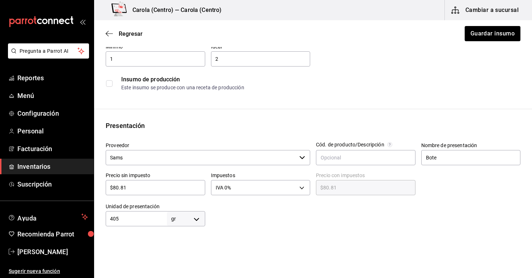
click at [496, 42] on div at bounding box center [411, 40] width 205 height 6
click at [491, 41] on div at bounding box center [411, 40] width 205 height 6
click at [482, 35] on button "Guardar insumo" at bounding box center [492, 33] width 56 height 15
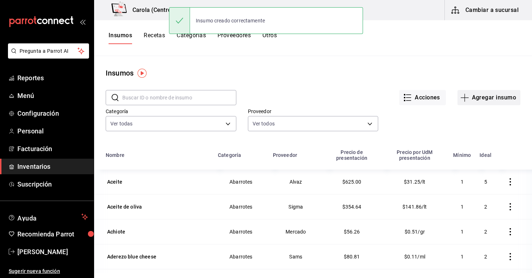
click at [467, 96] on icon "button" at bounding box center [465, 97] width 9 height 9
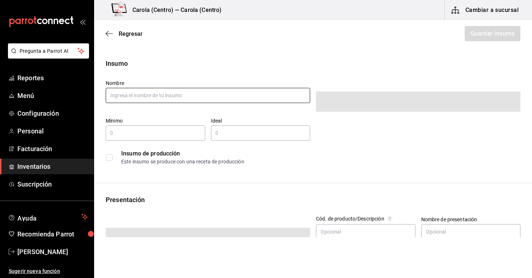
type input "$0.00"
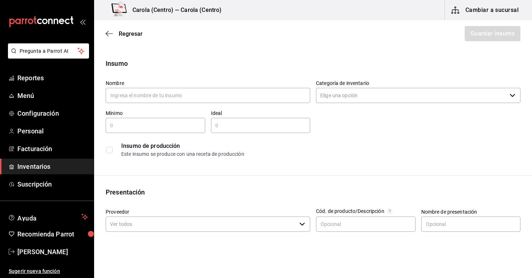
click at [226, 104] on div "Nombre" at bounding box center [208, 92] width 205 height 24
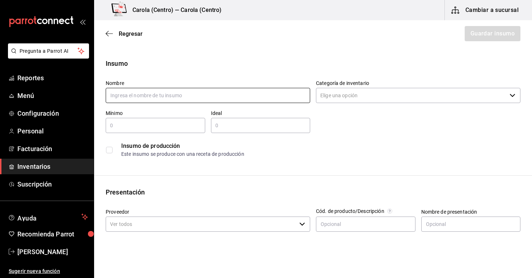
click at [226, 97] on input "text" at bounding box center [208, 95] width 205 height 15
type input "V"
type input "Ajo en polvo"
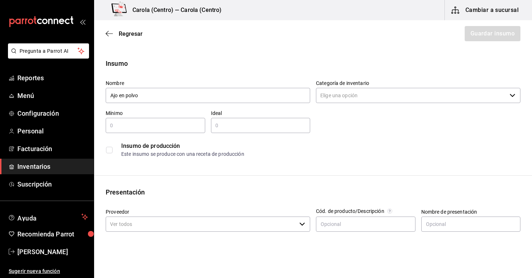
click at [341, 93] on input "Categoría de inventario" at bounding box center [411, 95] width 191 height 15
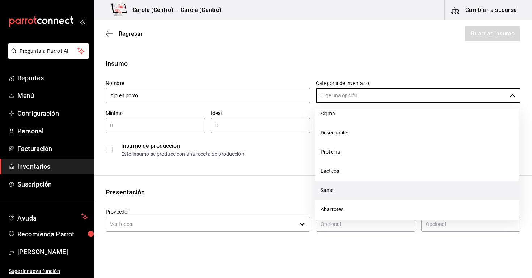
scroll to position [88, 0]
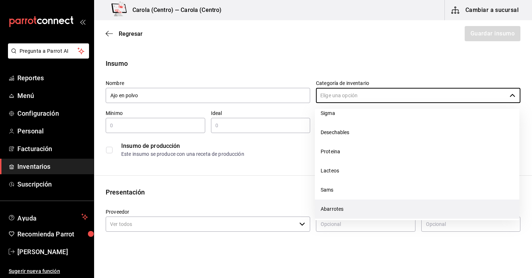
click at [334, 208] on li "Abarrotes" at bounding box center [417, 209] width 205 height 19
type input "Abarrotes"
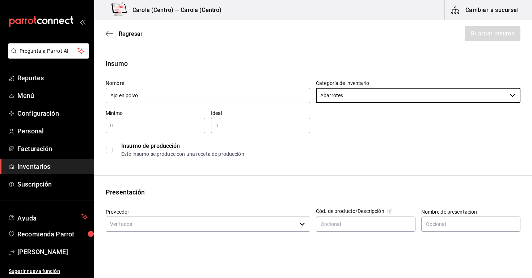
click at [158, 120] on div "​" at bounding box center [156, 125] width 100 height 15
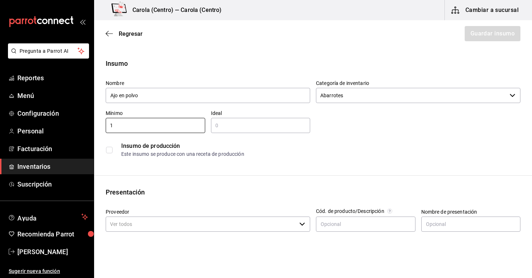
type input "1"
click at [225, 121] on div "​" at bounding box center [261, 125] width 100 height 15
type input "1"
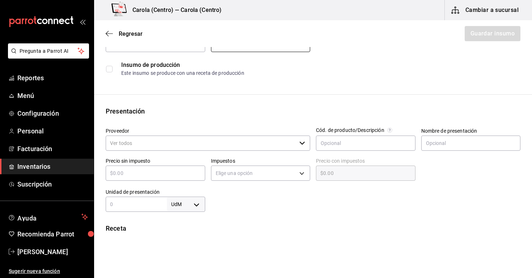
scroll to position [85, 0]
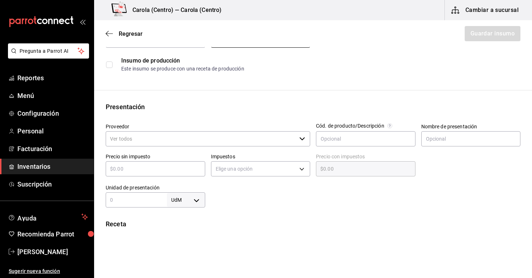
type input "2"
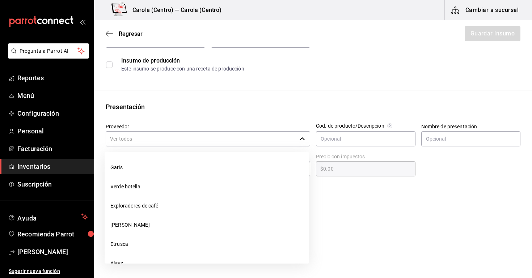
click at [176, 137] on input "Proveedor" at bounding box center [201, 138] width 191 height 15
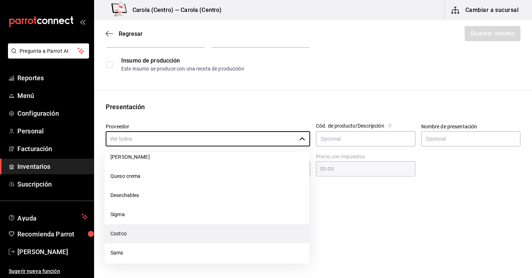
scroll to position [160, 0]
click at [156, 241] on li "Sams" at bounding box center [207, 237] width 205 height 19
type input "Sams"
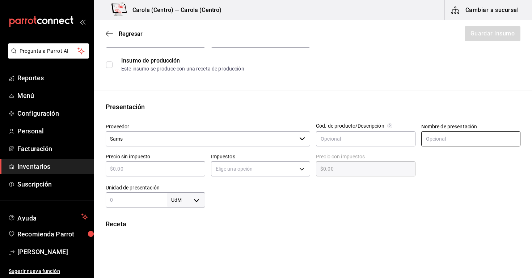
click at [475, 137] on input "text" at bounding box center [471, 138] width 100 height 15
type input "B"
type input "Bote"
click at [158, 168] on input "text" at bounding box center [156, 169] width 100 height 9
type input "$1"
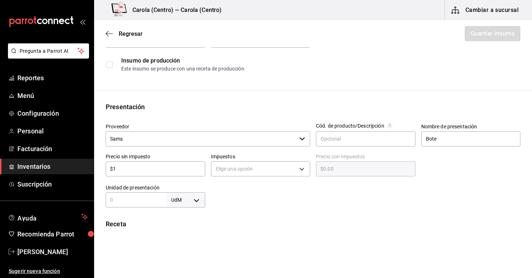
type input "$1.00"
type input "$18"
type input "$18.00"
type input "$183"
type input "$183.00"
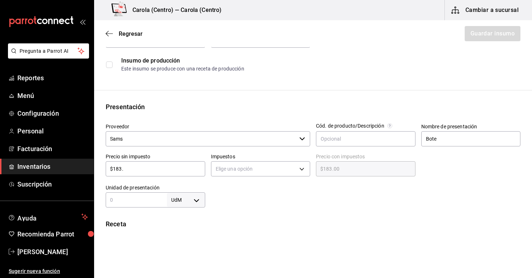
type input "$183.1"
type input "$183.10"
type input "$183.11"
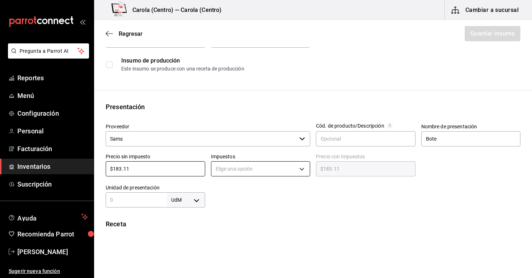
click at [218, 168] on body "Pregunta a Parrot AI Reportes Menú Configuración Personal Facturación Inventari…" at bounding box center [266, 119] width 532 height 238
click at [227, 193] on li "IVA 0%" at bounding box center [260, 192] width 99 height 12
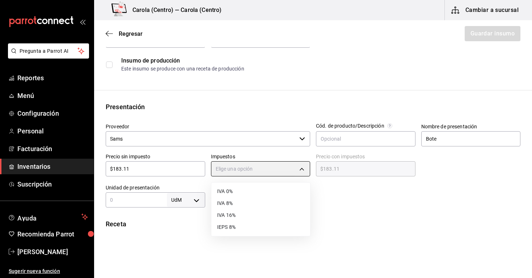
type input "IVA_0"
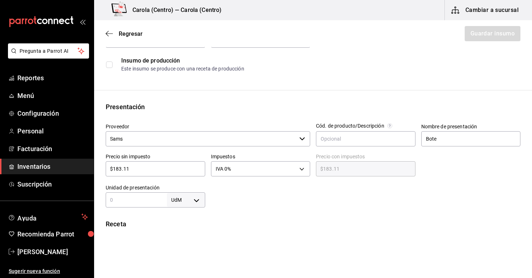
click at [124, 203] on input "text" at bounding box center [136, 200] width 61 height 9
click at [195, 203] on body "Pregunta a Parrot AI Reportes Menú Configuración Personal Facturación Inventari…" at bounding box center [266, 119] width 532 height 238
click at [192, 222] on li "gr" at bounding box center [186, 221] width 38 height 12
type input "GRAM"
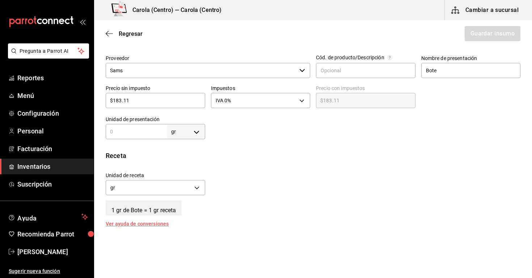
scroll to position [176, 0]
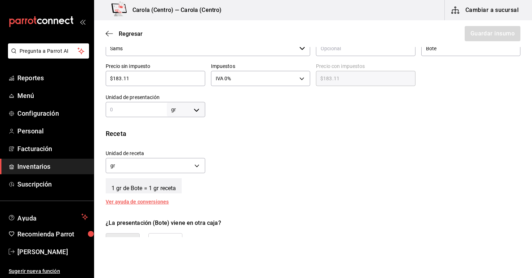
click at [153, 110] on input "text" at bounding box center [136, 109] width 61 height 9
type input "60"
type input "600"
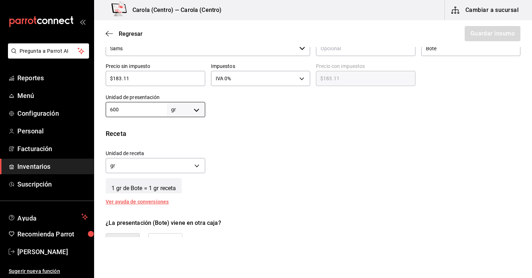
type input "600"
click at [209, 158] on div "Unidad de receta gr GRAM Factor de conversión 600 ​" at bounding box center [310, 159] width 421 height 31
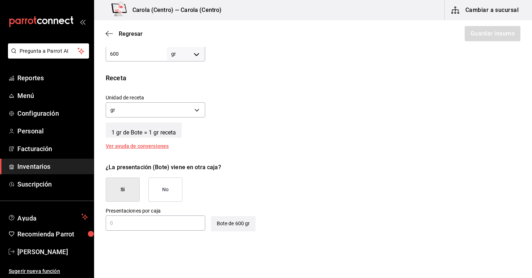
scroll to position [232, 0]
click at [185, 187] on div "¿La presentación (Bote) viene en otra caja? Si No" at bounding box center [310, 179] width 421 height 45
click at [169, 186] on button "No" at bounding box center [165, 189] width 34 height 24
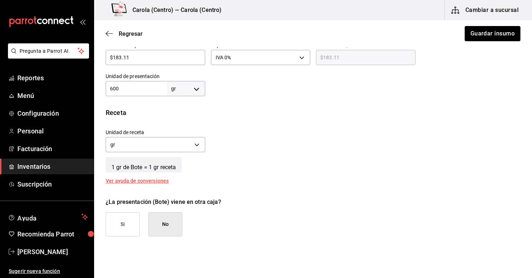
scroll to position [143, 0]
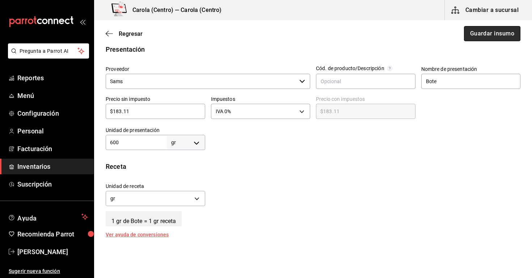
click at [485, 37] on button "Guardar insumo" at bounding box center [492, 33] width 56 height 15
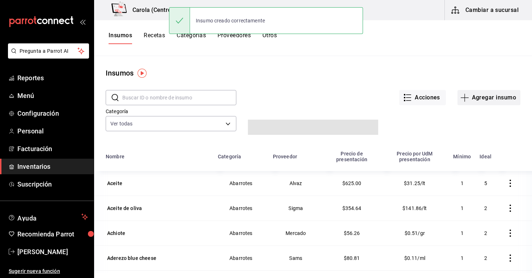
click at [473, 102] on button "Agregar insumo" at bounding box center [489, 97] width 63 height 15
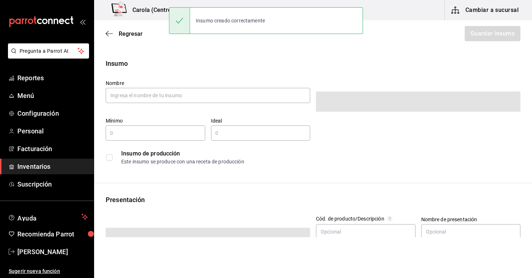
type input "$0.00"
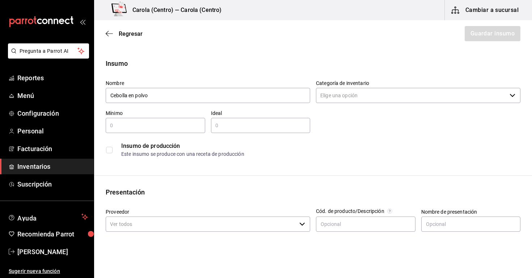
type input "Cebolla en polvo"
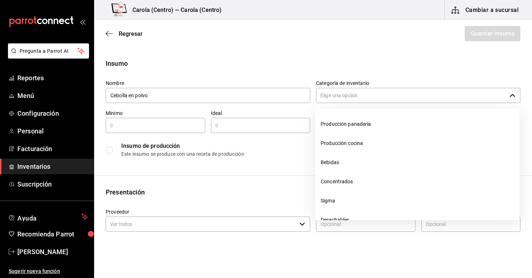
click at [329, 93] on input "Categoría de inventario" at bounding box center [411, 95] width 191 height 15
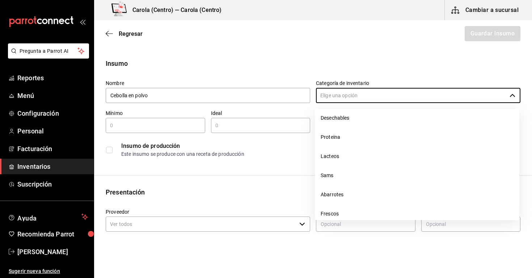
scroll to position [103, 0]
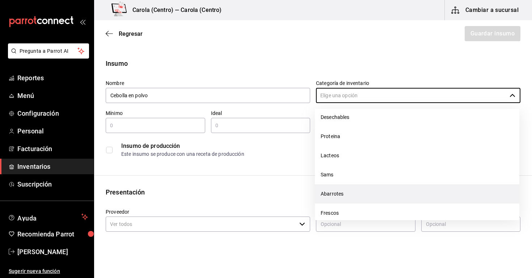
click at [345, 190] on li "Abarrotes" at bounding box center [417, 194] width 205 height 19
type input "Abarrotes"
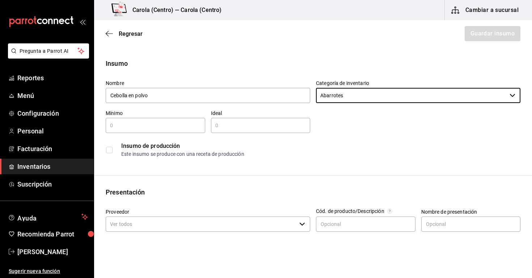
click at [138, 129] on input "text" at bounding box center [156, 125] width 100 height 9
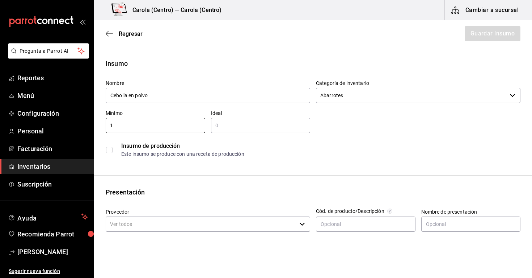
type input "1"
click at [230, 125] on input "text" at bounding box center [261, 125] width 100 height 9
click at [130, 232] on div "Proveedor ​" at bounding box center [208, 221] width 205 height 24
type input "2"
click at [137, 228] on input "Proveedor" at bounding box center [201, 224] width 191 height 15
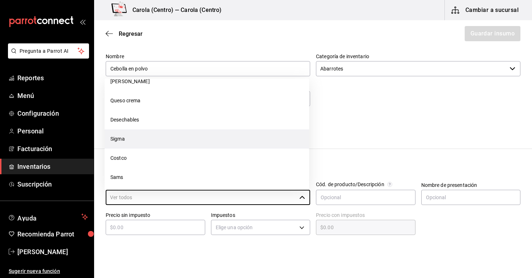
scroll to position [159, 0]
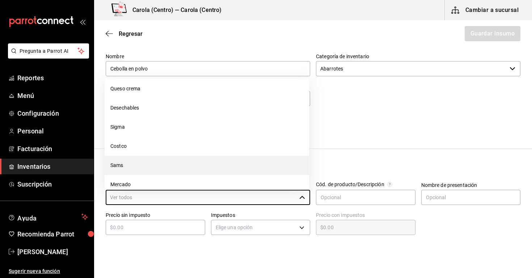
click at [149, 158] on li "Sams" at bounding box center [207, 165] width 205 height 19
type input "Sams"
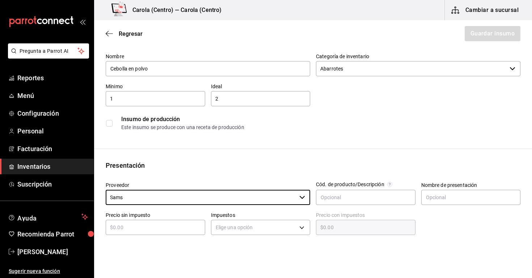
scroll to position [0, 0]
click at [470, 198] on input "text" at bounding box center [471, 197] width 100 height 15
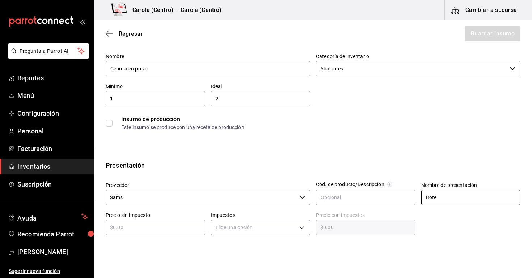
type input "Bote"
click at [151, 229] on input "text" at bounding box center [156, 227] width 100 height 9
type input "$1"
type input "$1.00"
type input "$16"
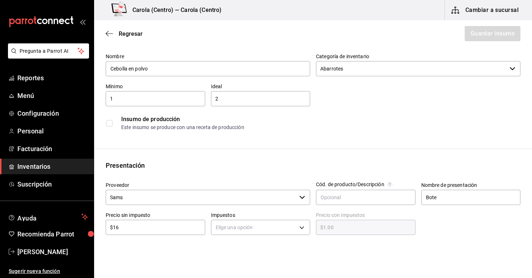
type input "$16.00"
type input "$162"
type input "$162.00"
type input "$162.5"
type input "$162.50"
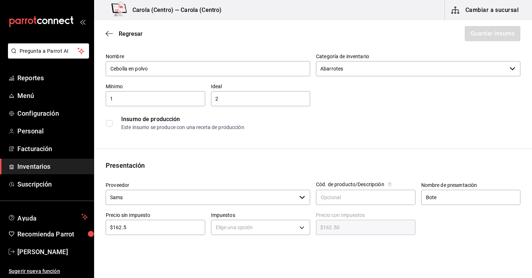
type input "$162.55"
click at [247, 226] on body "Pregunta a Parrot AI Reportes Menú Configuración Personal Facturación Inventari…" at bounding box center [266, 119] width 532 height 238
click at [247, 232] on li "IVA 0%" at bounding box center [260, 233] width 99 height 12
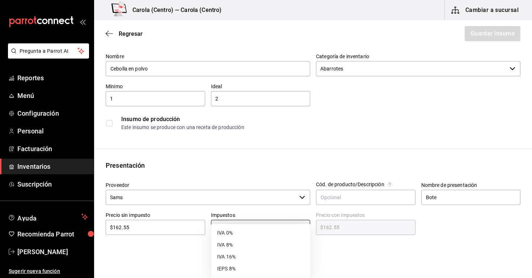
type input "IVA_0"
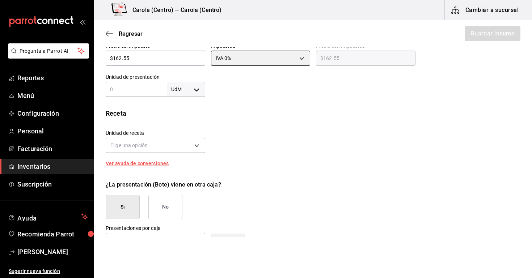
scroll to position [192, 0]
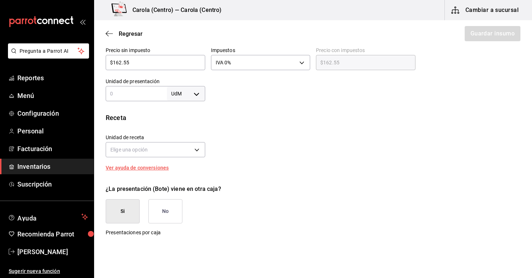
click at [144, 98] on div "UdM ​" at bounding box center [156, 93] width 100 height 15
type input "555"
click at [205, 136] on label "Unidad de receta" at bounding box center [156, 137] width 100 height 5
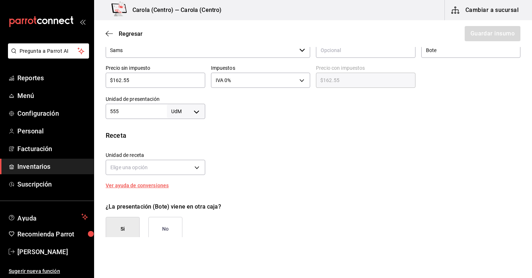
scroll to position [174, 0]
click at [178, 169] on body "Pregunta a Parrot AI Reportes Menú Configuración Personal Facturación Inventari…" at bounding box center [266, 119] width 532 height 238
click at [193, 170] on div at bounding box center [266, 139] width 532 height 278
click at [193, 170] on body "Pregunta a Parrot AI Reportes Menú Configuración Personal Facturación Inventari…" at bounding box center [266, 119] width 532 height 238
click at [184, 188] on div at bounding box center [266, 139] width 532 height 278
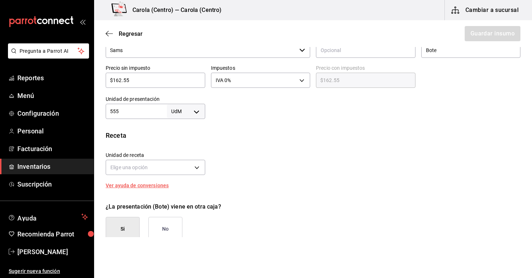
click at [184, 176] on div "Elige una opción" at bounding box center [156, 166] width 100 height 19
click at [182, 171] on body "Pregunta a Parrot AI Reportes Menú Configuración Personal Facturación Inventari…" at bounding box center [266, 119] width 532 height 238
click at [182, 175] on div at bounding box center [266, 139] width 532 height 278
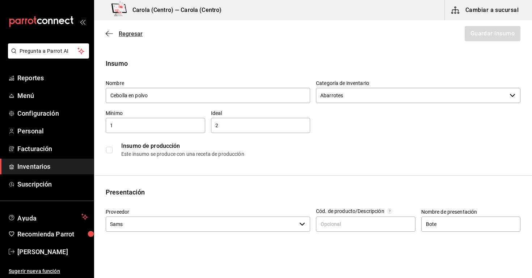
scroll to position [0, 0]
click at [110, 35] on icon "button" at bounding box center [109, 33] width 7 height 7
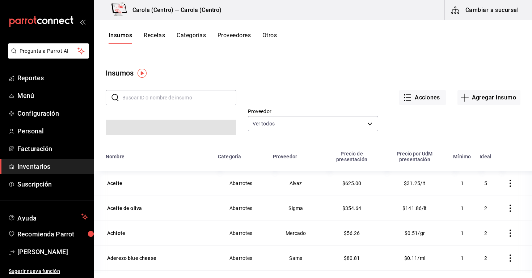
click at [524, 70] on div "Insumos" at bounding box center [313, 73] width 438 height 11
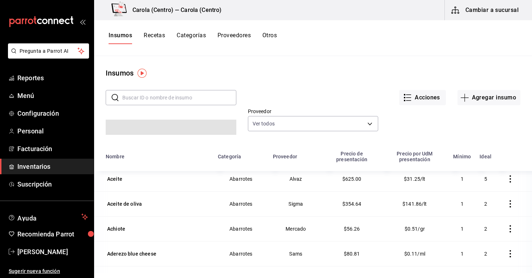
scroll to position [5, 0]
click at [504, 97] on button "Agregar insumo" at bounding box center [489, 97] width 63 height 15
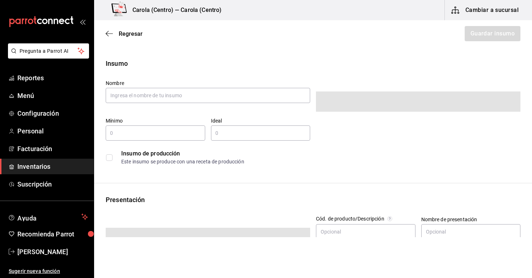
type input "$0.00"
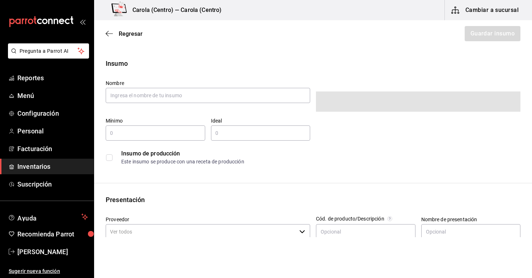
click at [207, 87] on div "Nombre" at bounding box center [208, 92] width 205 height 24
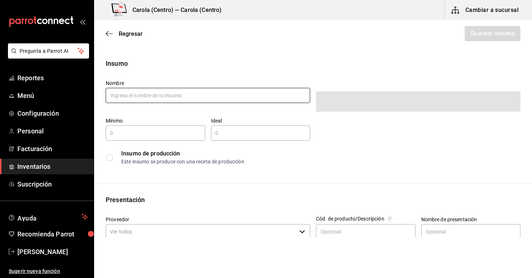
click at [207, 95] on input "text" at bounding box center [208, 95] width 205 height 15
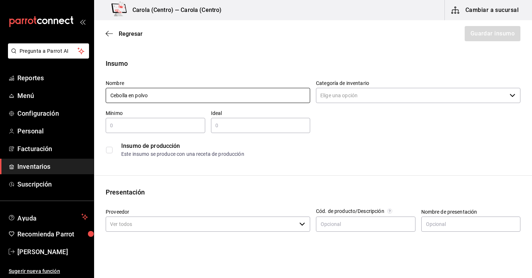
type input "Cebolla en polvo"
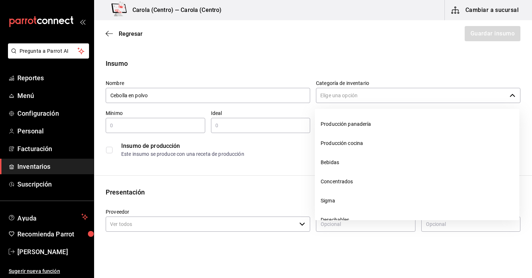
click at [331, 92] on input "Categoría de inventario" at bounding box center [411, 95] width 191 height 15
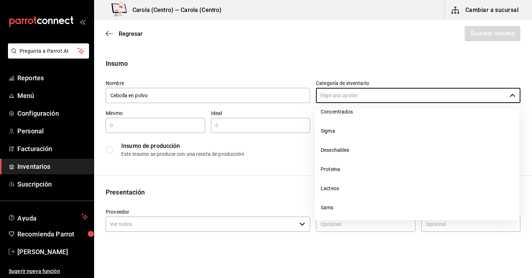
scroll to position [122, 0]
click at [347, 178] on li "Abarrotes" at bounding box center [417, 174] width 205 height 19
type input "Abarrotes"
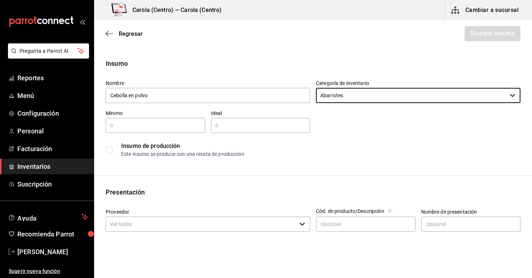
click at [165, 130] on input "text" at bounding box center [156, 125] width 100 height 9
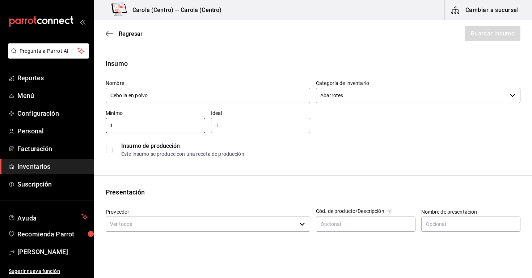
type input "1"
click at [251, 126] on input "text" at bounding box center [261, 125] width 100 height 9
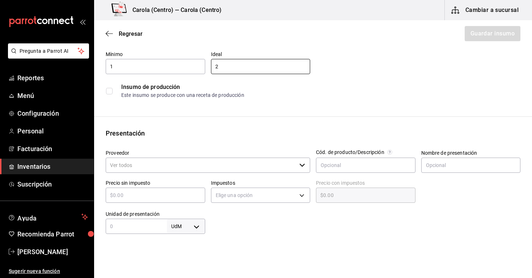
type input "2"
click at [174, 163] on input "Proveedor" at bounding box center [201, 165] width 191 height 15
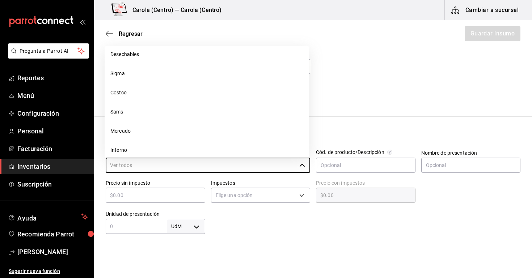
scroll to position [181, 0]
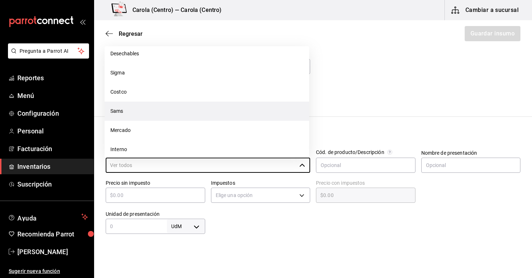
click at [157, 113] on li "Sams" at bounding box center [207, 111] width 205 height 19
type input "Sams"
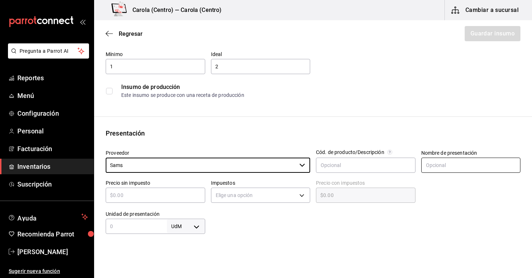
click at [463, 165] on input "text" at bounding box center [471, 165] width 100 height 15
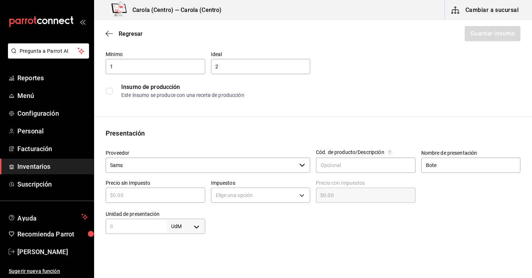
click at [174, 186] on div "Precio sin impuesto ​" at bounding box center [156, 191] width 100 height 23
click at [174, 193] on input "text" at bounding box center [156, 195] width 100 height 9
click at [256, 194] on body "Pregunta a Parrot AI Reportes Menú Configuración Personal Facturación Inventari…" at bounding box center [266, 119] width 532 height 238
click at [245, 215] on li "IVA 0%" at bounding box center [260, 218] width 99 height 12
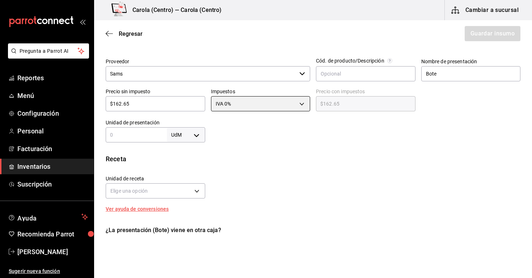
scroll to position [152, 0]
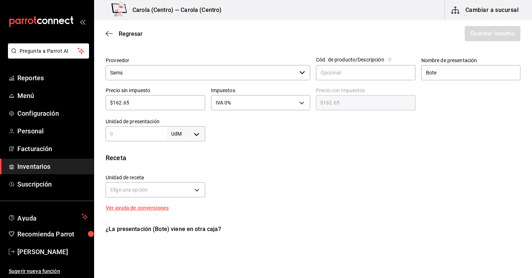
click at [153, 138] on input "text" at bounding box center [136, 134] width 61 height 9
click at [187, 142] on div "Insumo Nombre Cebolla en polvo Categoría de inventario Abarrotes ​ Mínimo 1 ​ I…" at bounding box center [313, 122] width 438 height 430
click at [192, 133] on body "Pregunta a Parrot AI Reportes Menú Configuración Personal Facturación Inventari…" at bounding box center [266, 119] width 532 height 238
click at [183, 181] on li "gr" at bounding box center [186, 180] width 38 height 12
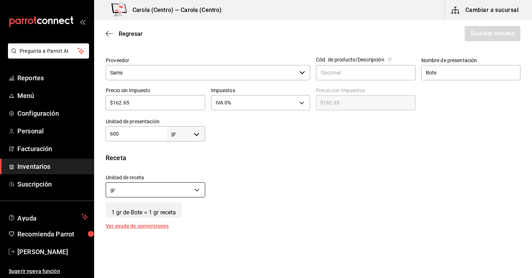
click at [163, 192] on body "Pregunta a Parrot AI Reportes Menú Configuración Personal Facturación Inventari…" at bounding box center [266, 119] width 532 height 238
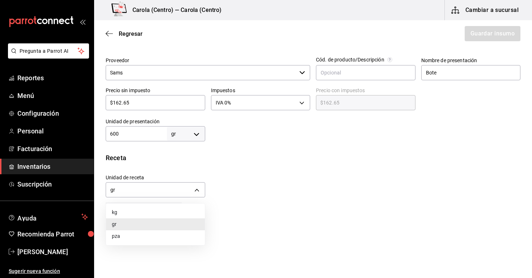
click at [154, 224] on li "gr" at bounding box center [155, 225] width 99 height 12
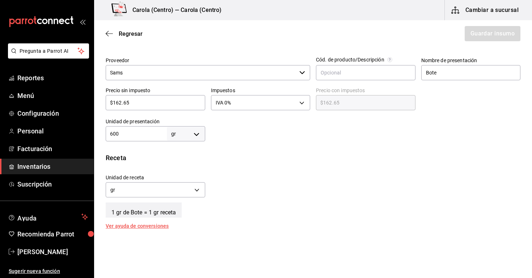
click at [255, 211] on div "1 gr de Bote = 1 gr receta" at bounding box center [313, 209] width 415 height 18
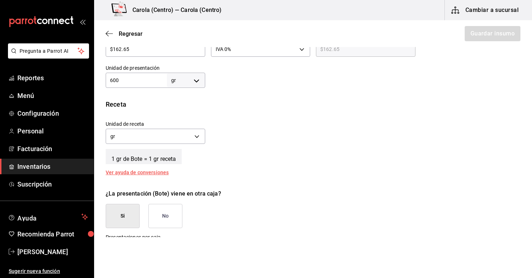
scroll to position [206, 0]
click at [166, 222] on button "No" at bounding box center [165, 216] width 34 height 24
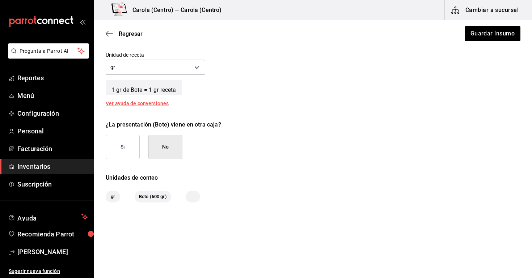
scroll to position [274, 0]
click at [495, 39] on button "Guardar insumo" at bounding box center [492, 33] width 56 height 15
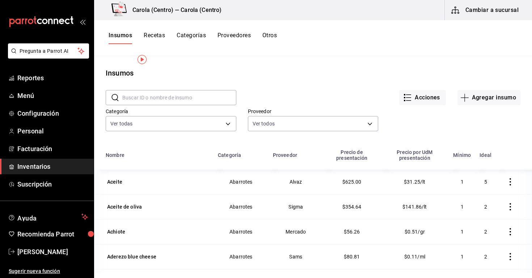
scroll to position [17, 0]
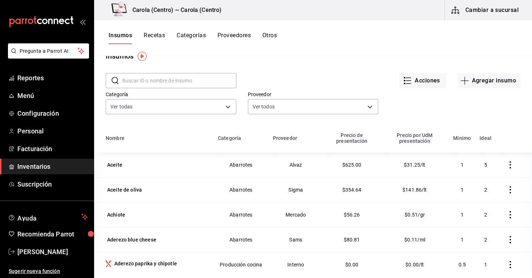
click at [215, 79] on input "text" at bounding box center [179, 81] width 114 height 14
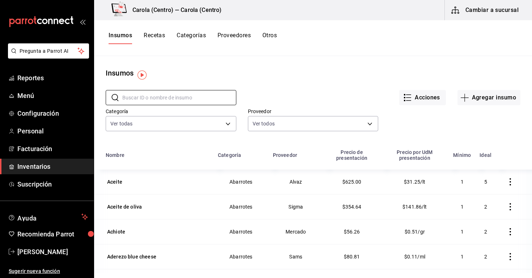
scroll to position [0, 0]
click at [189, 102] on input "text" at bounding box center [179, 98] width 114 height 14
click at [174, 96] on input "text" at bounding box center [179, 98] width 114 height 14
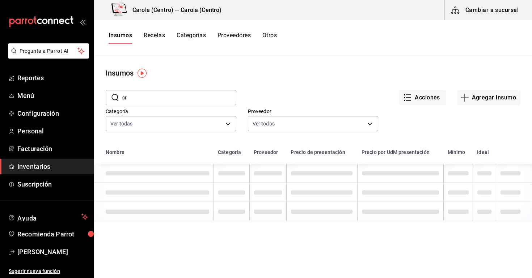
type input "c"
